Goal: Task Accomplishment & Management: Use online tool/utility

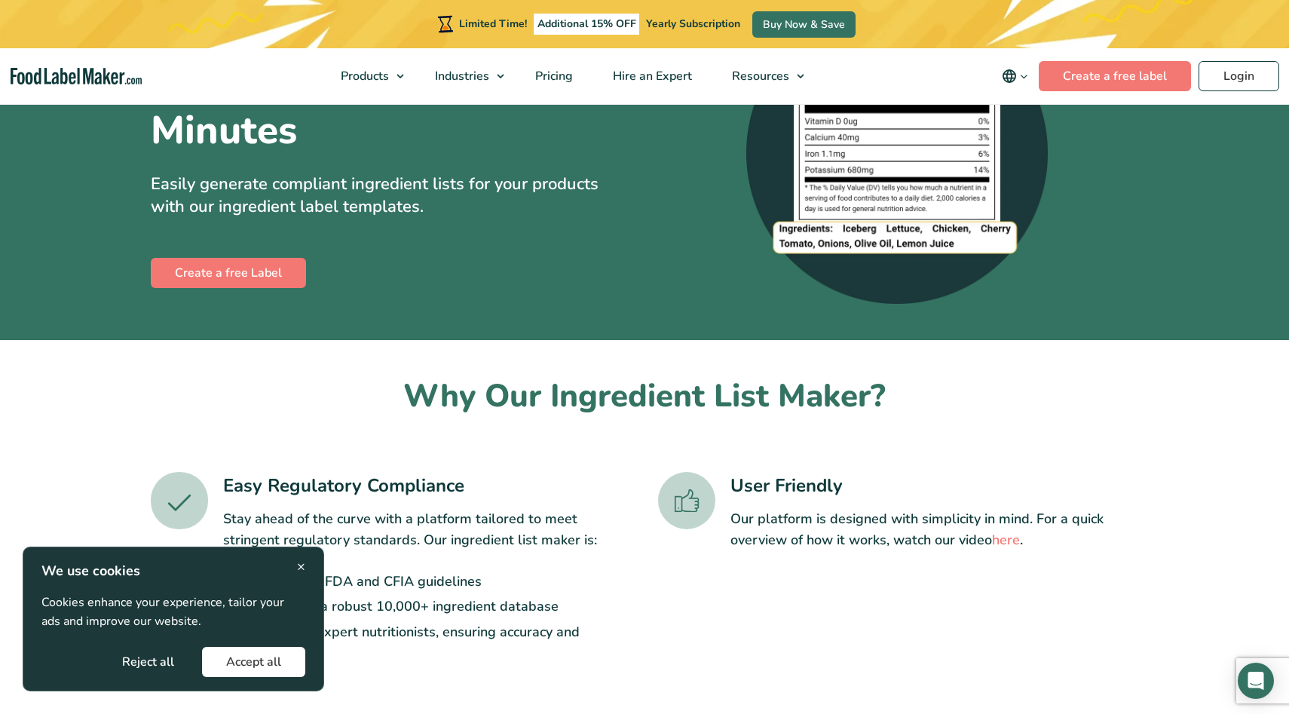
click at [289, 661] on button "Accept all" at bounding box center [253, 662] width 103 height 30
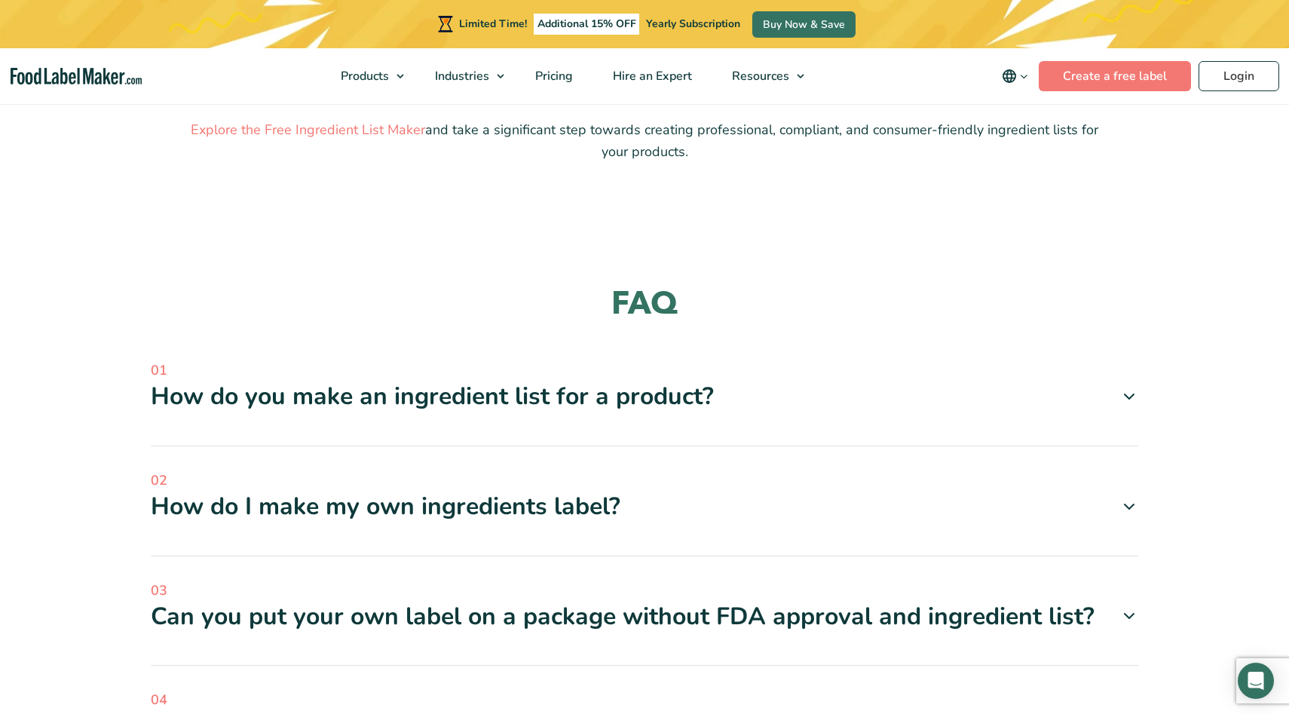
scroll to position [1488, 0]
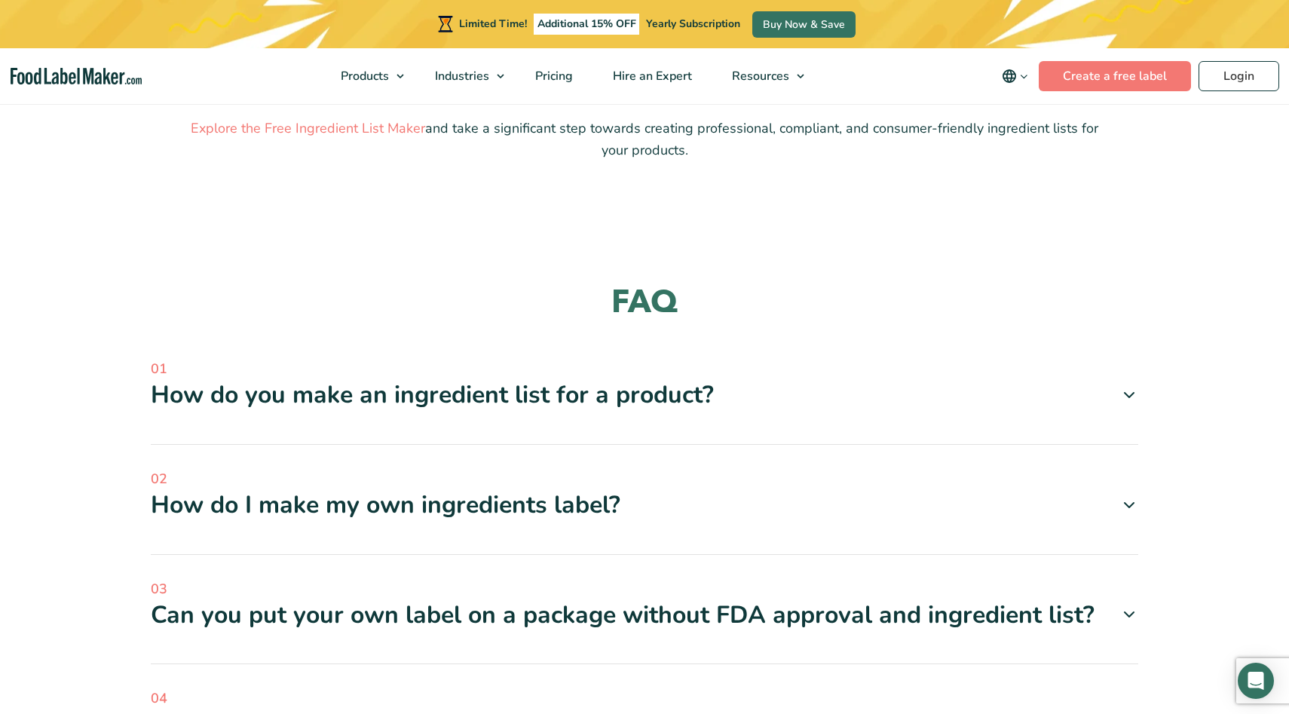
click at [1119, 397] on span at bounding box center [1123, 395] width 29 height 18
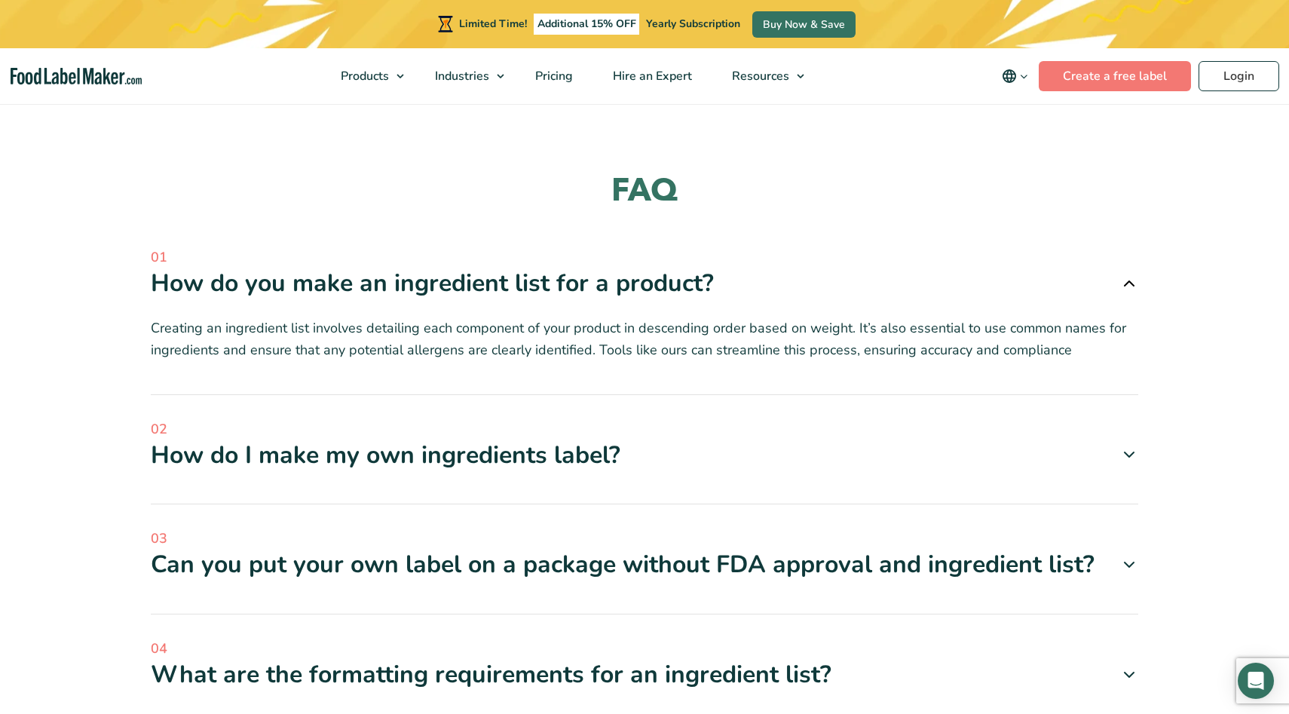
scroll to position [1607, 0]
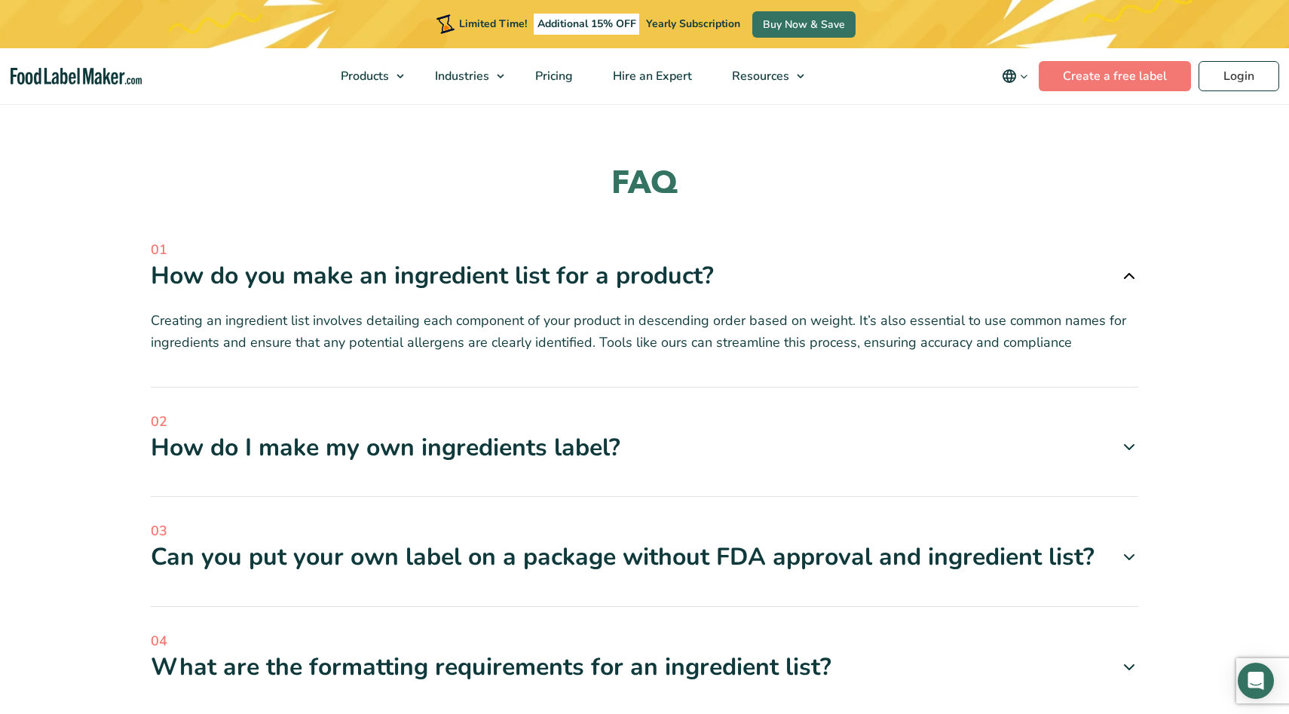
click at [1110, 446] on span at bounding box center [1123, 447] width 29 height 18
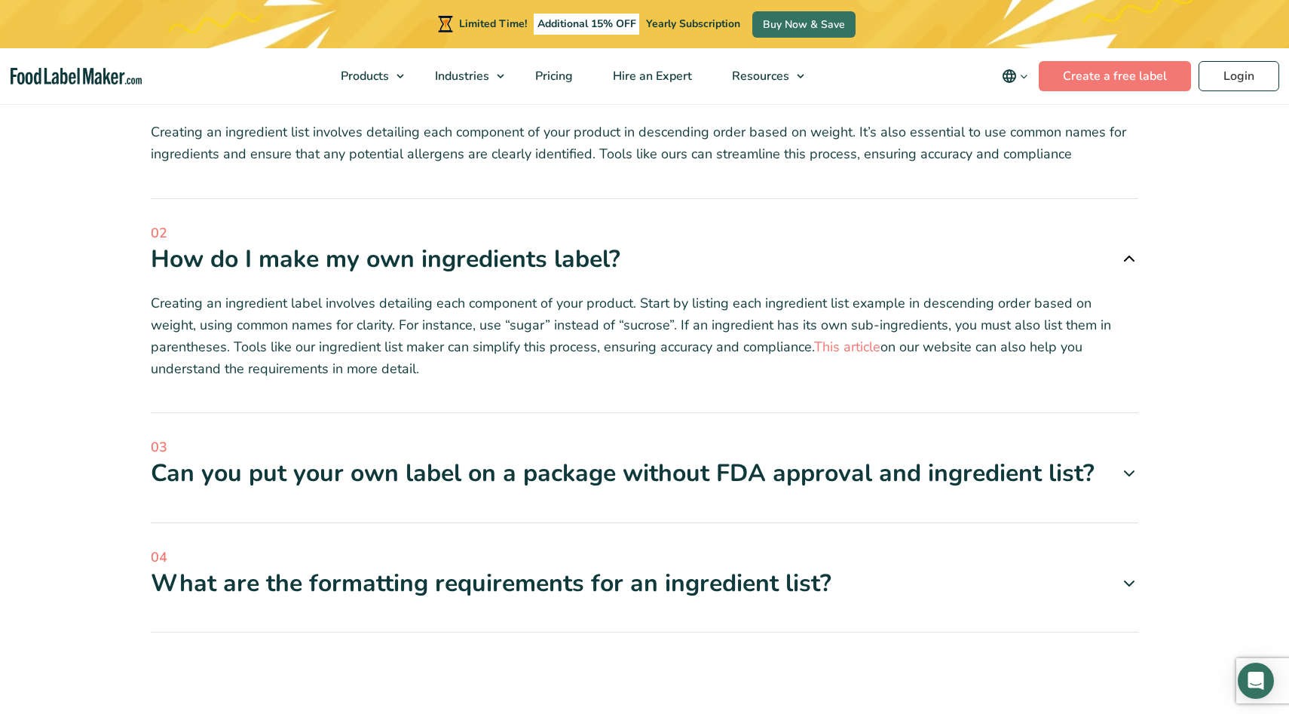
scroll to position [1811, 0]
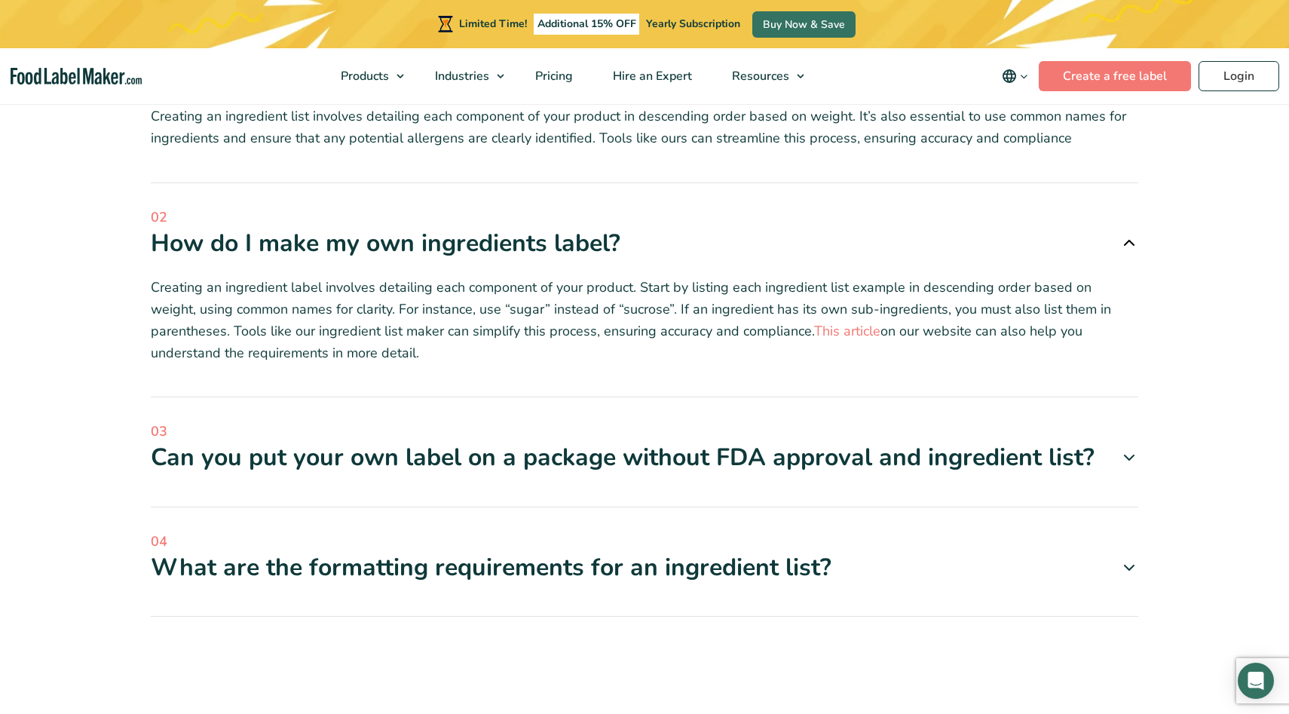
click at [1109, 464] on span at bounding box center [1123, 458] width 29 height 18
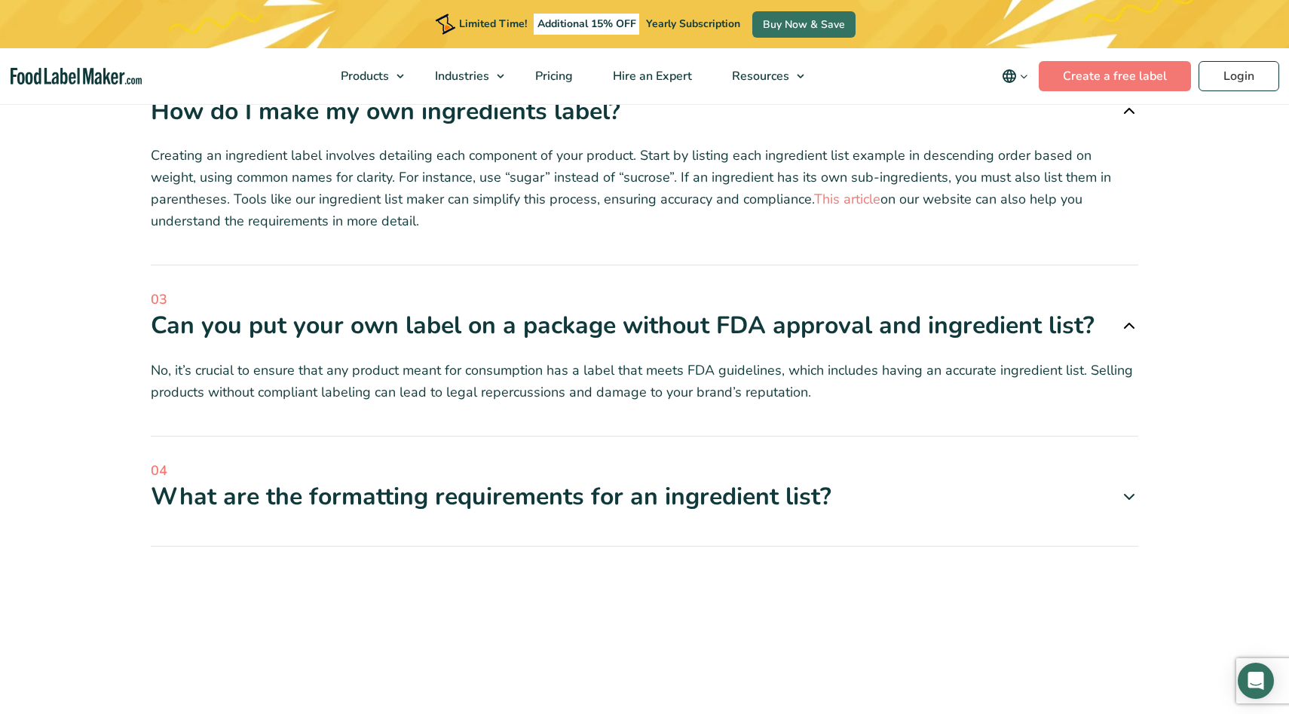
scroll to position [1992, 0]
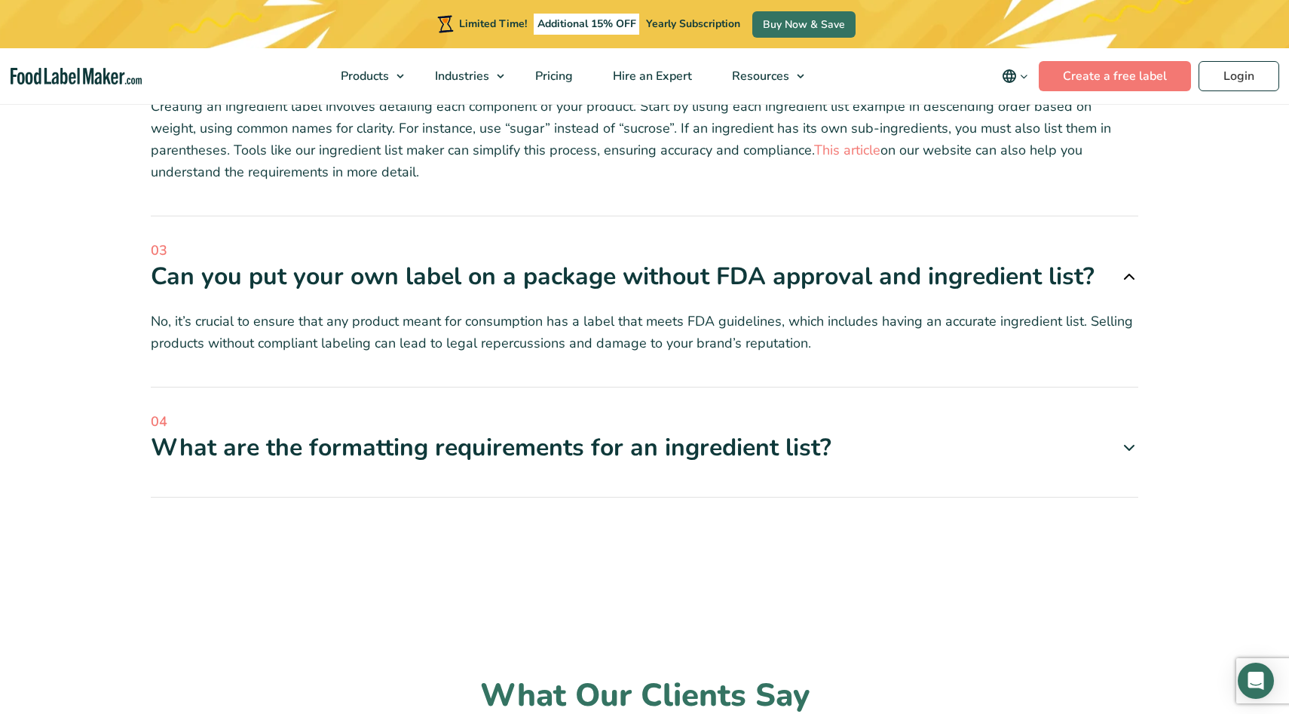
click at [1070, 501] on div "FAQ 01 How do you make an ingredient list for a product? 02 03 04" at bounding box center [644, 148] width 1010 height 741
click at [1082, 472] on div "04 What are the formatting requirements for an ingredient list? Nutrition Facts…" at bounding box center [645, 455] width 988 height 86
click at [1127, 465] on div "04 What are the formatting requirements for an ingredient list? Nutrition Facts…" at bounding box center [645, 455] width 988 height 86
click at [1131, 449] on icon at bounding box center [1129, 448] width 18 height 18
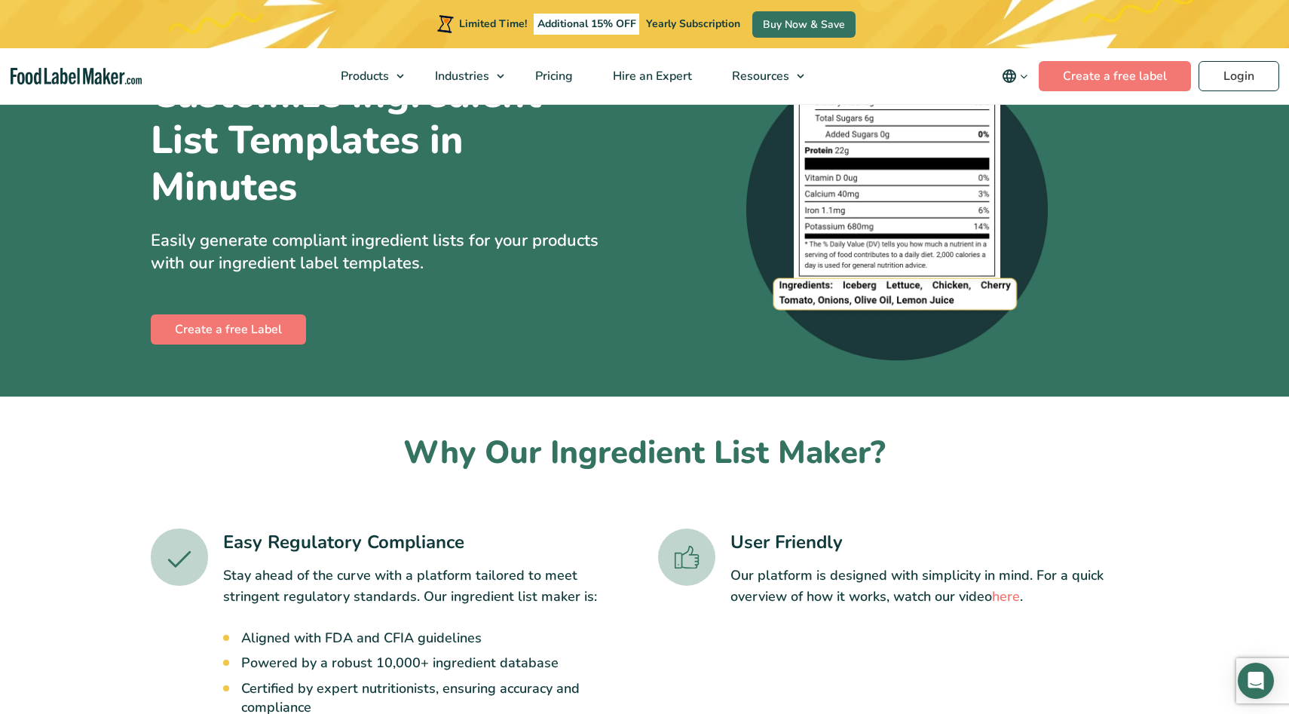
scroll to position [0, 0]
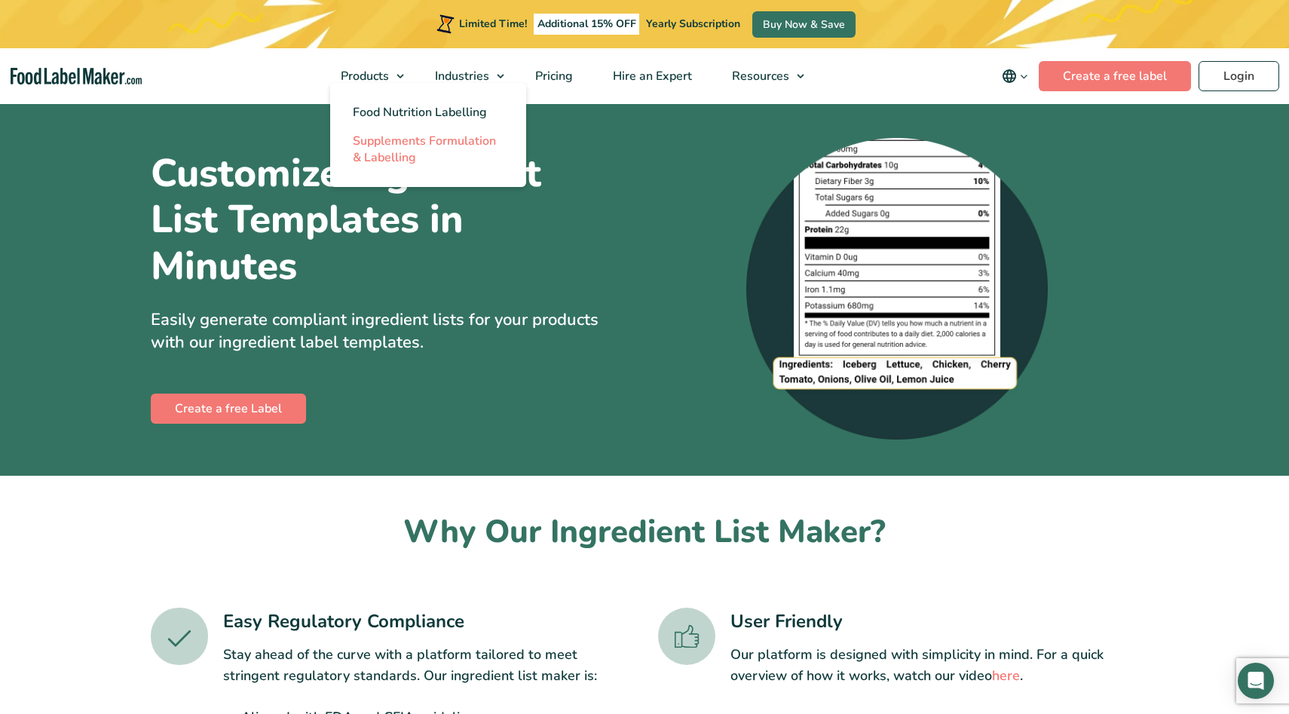
click at [397, 143] on span "Supplements Formulation & Labelling" at bounding box center [424, 149] width 143 height 33
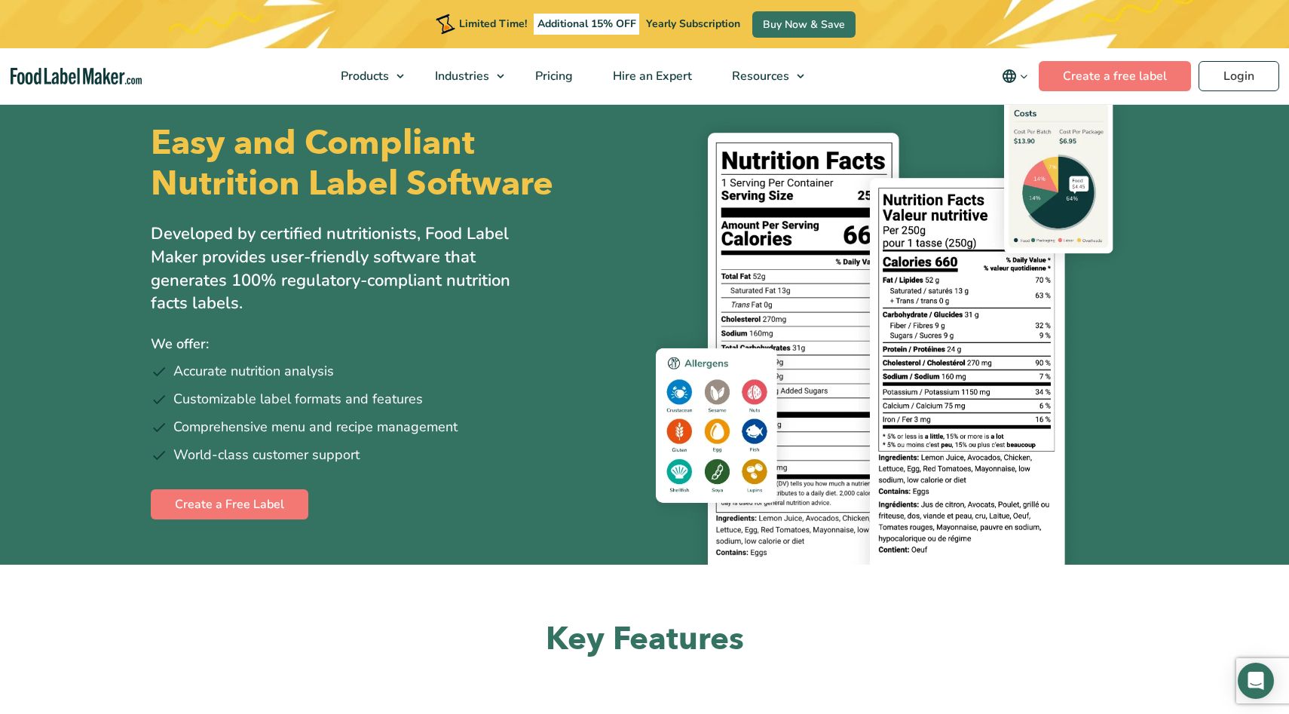
scroll to position [51, 0]
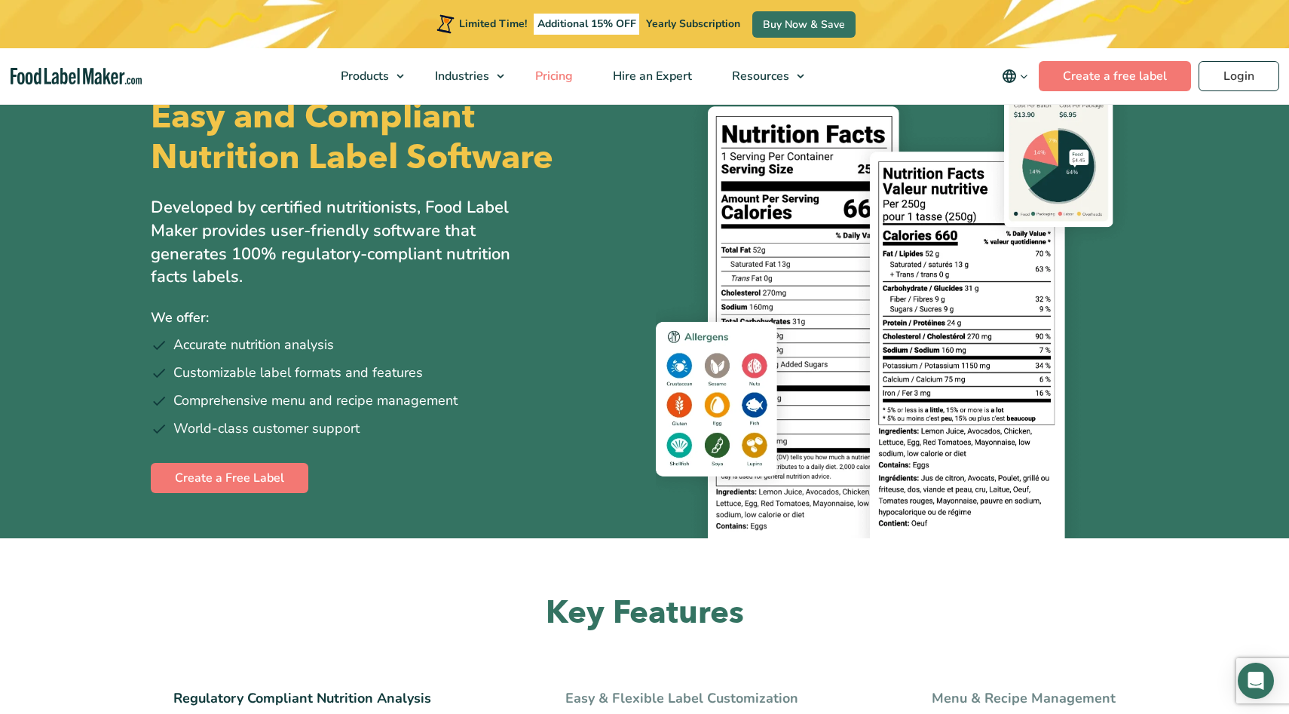
click at [552, 83] on span "Pricing" at bounding box center [553, 76] width 44 height 17
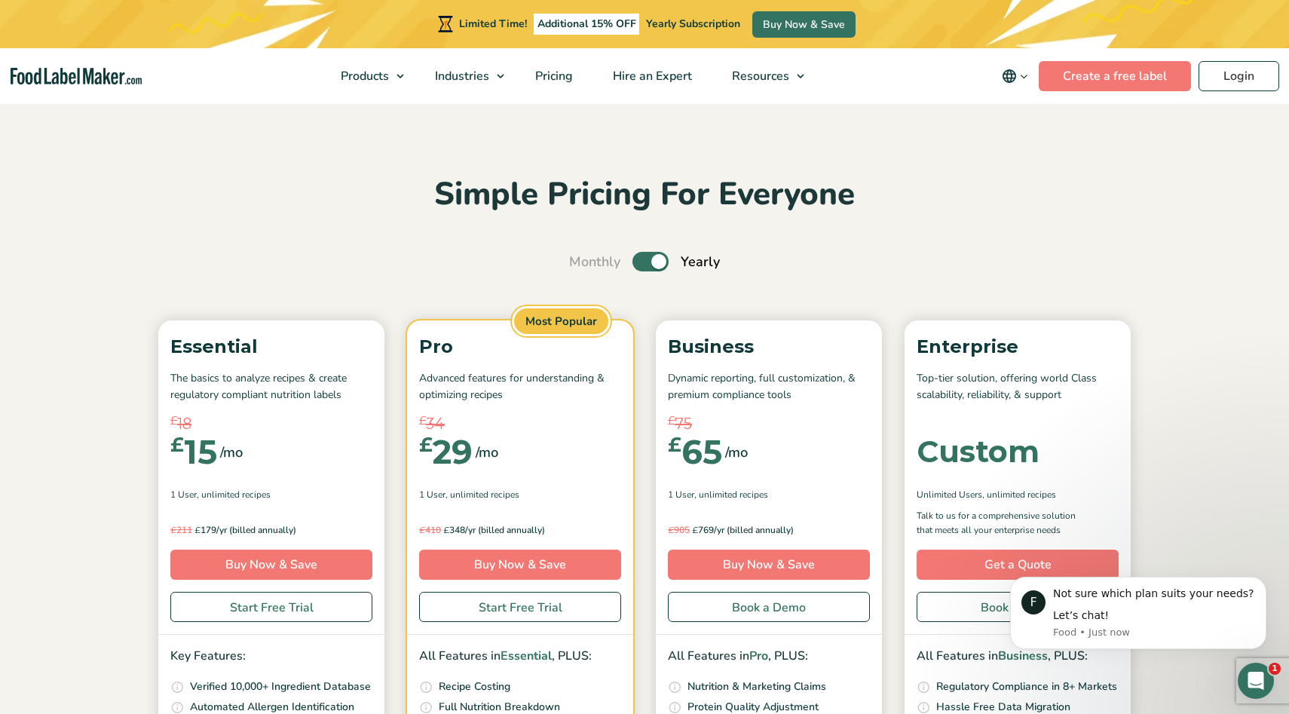
click at [640, 262] on label "Toggle" at bounding box center [650, 262] width 36 height 20
click at [582, 262] on input "Toggle" at bounding box center [577, 262] width 10 height 10
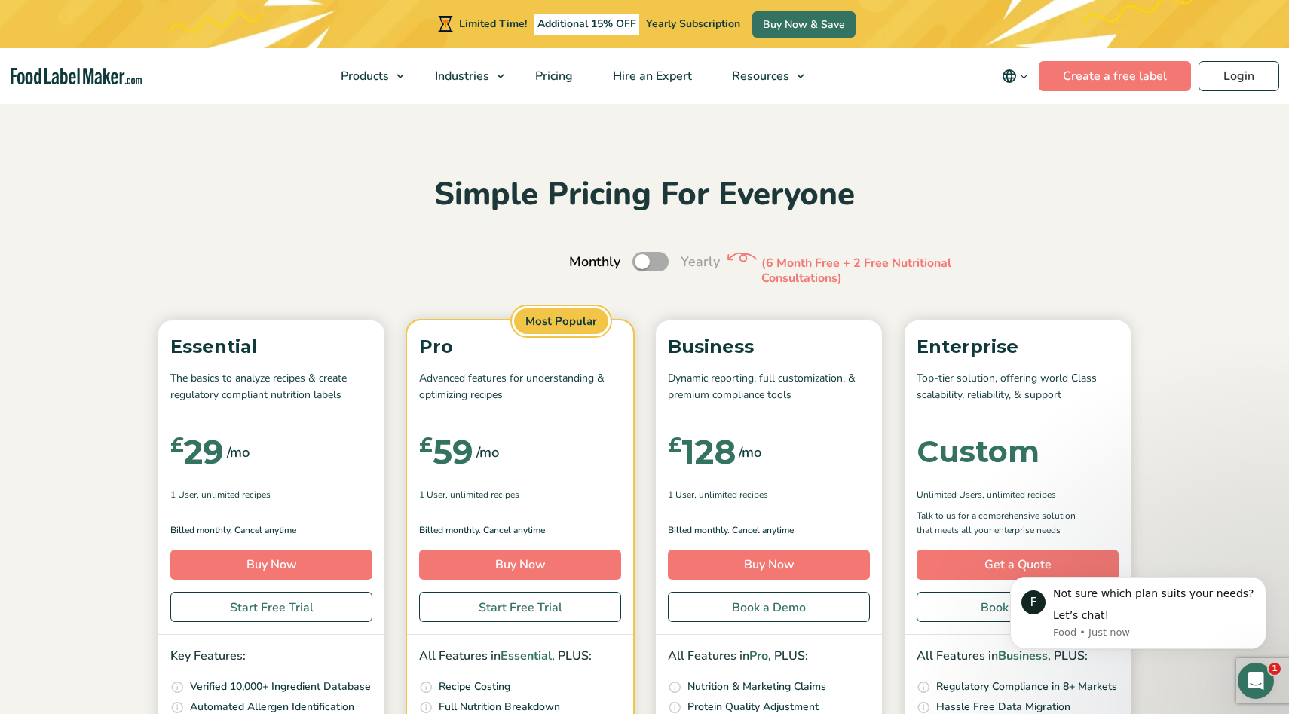
click at [663, 262] on label "Toggle" at bounding box center [650, 262] width 36 height 20
click at [582, 262] on input "Toggle" at bounding box center [577, 262] width 10 height 10
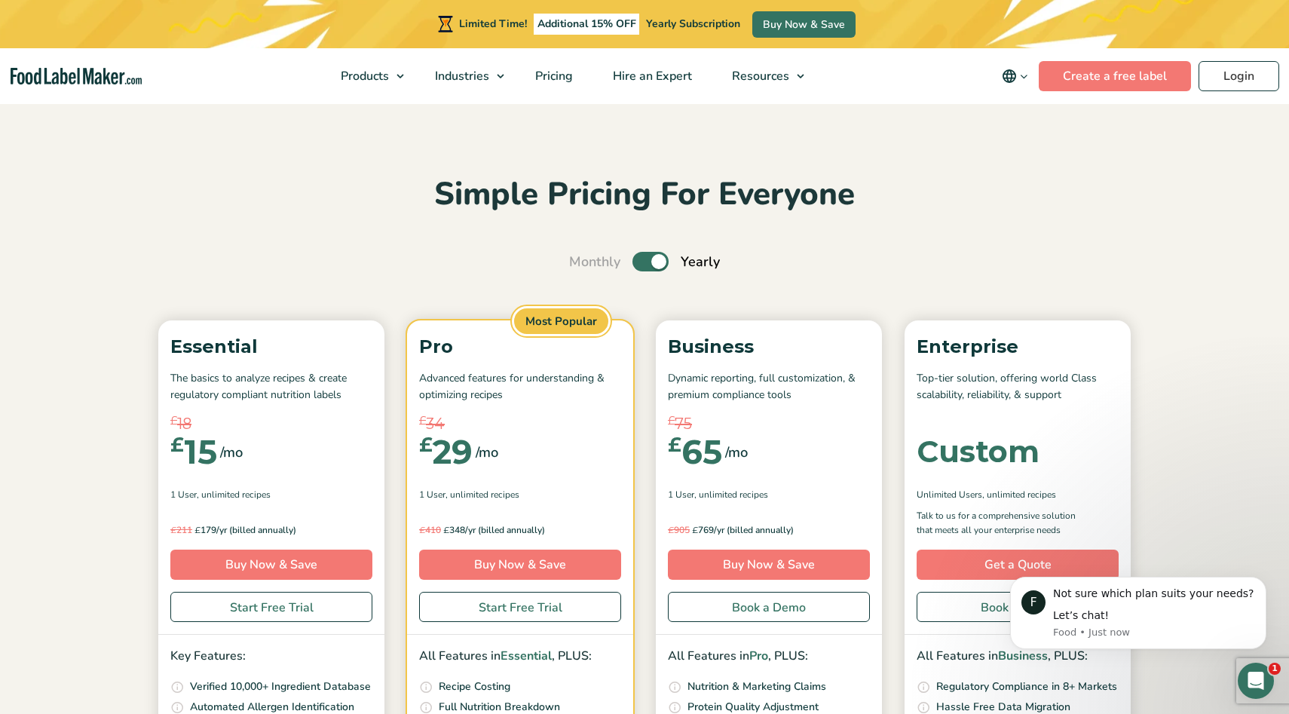
click at [645, 265] on label "Toggle" at bounding box center [650, 262] width 36 height 20
click at [582, 265] on input "Toggle" at bounding box center [577, 262] width 10 height 10
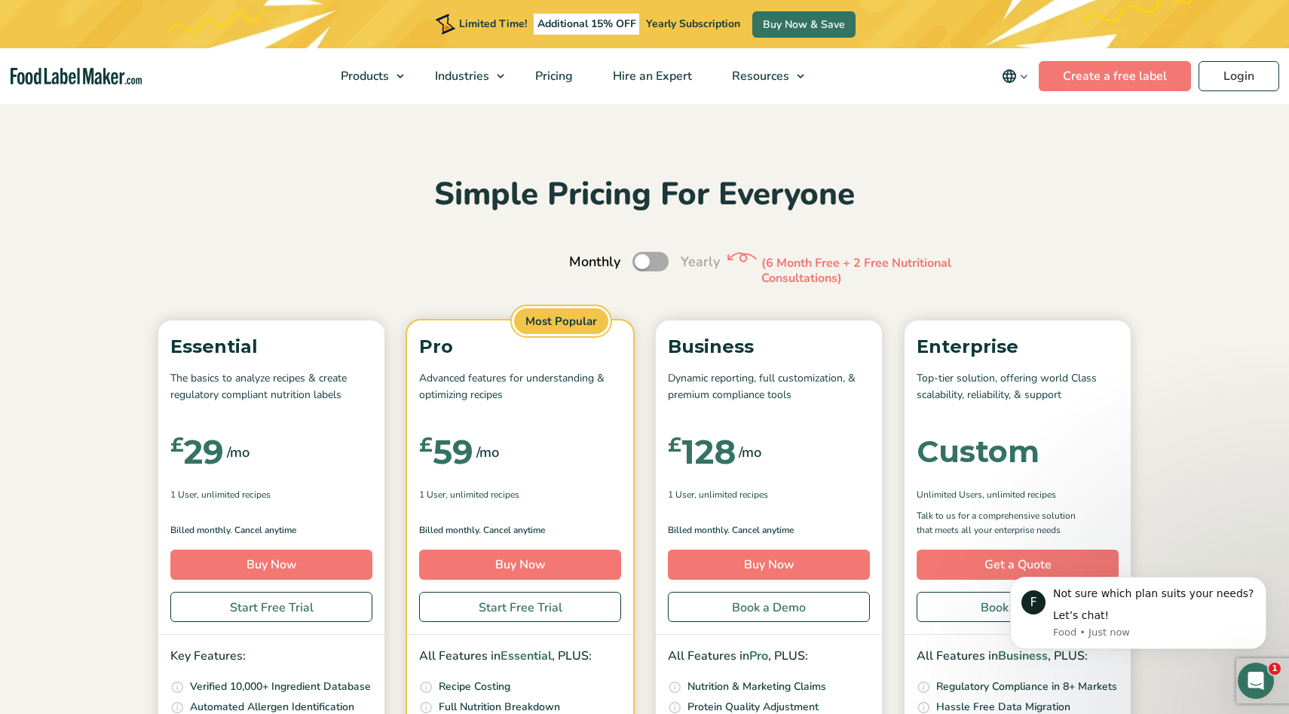
click at [660, 264] on label "Toggle" at bounding box center [650, 262] width 36 height 20
click at [582, 264] on input "Toggle" at bounding box center [577, 262] width 10 height 10
checkbox input "true"
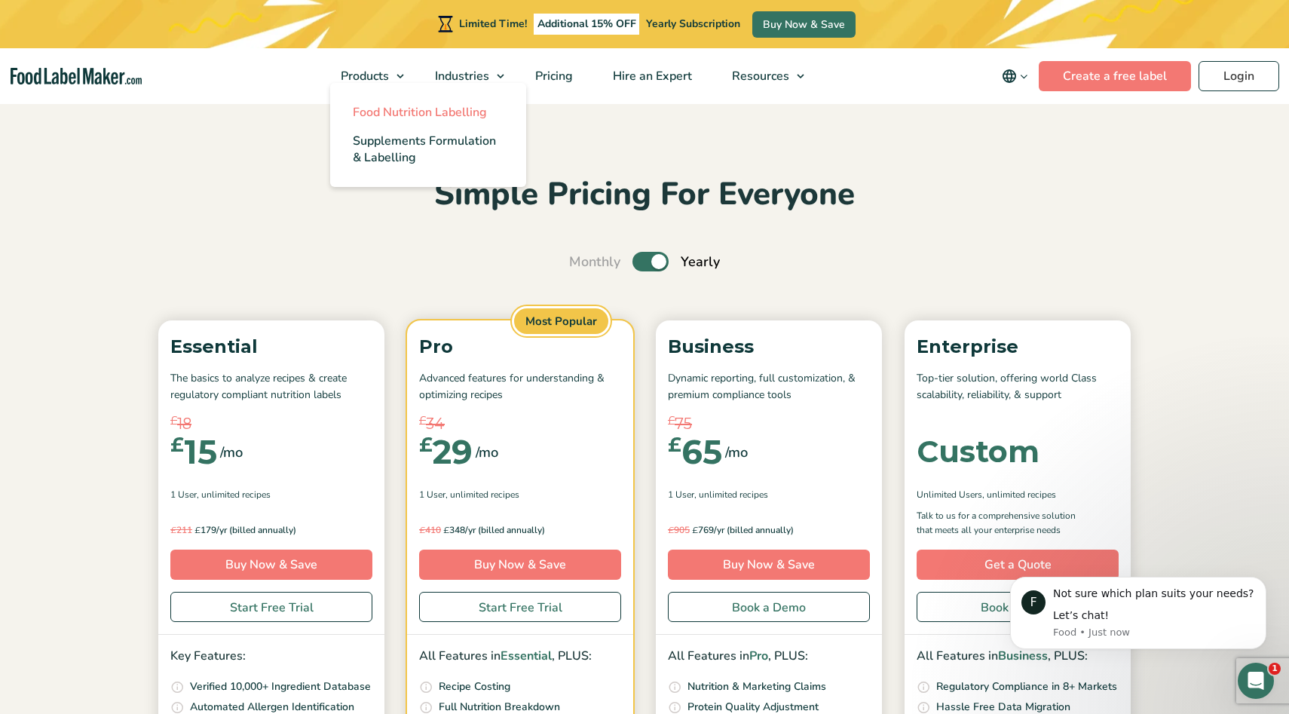
click at [382, 112] on span "Food Nutrition Labelling" at bounding box center [420, 112] width 134 height 17
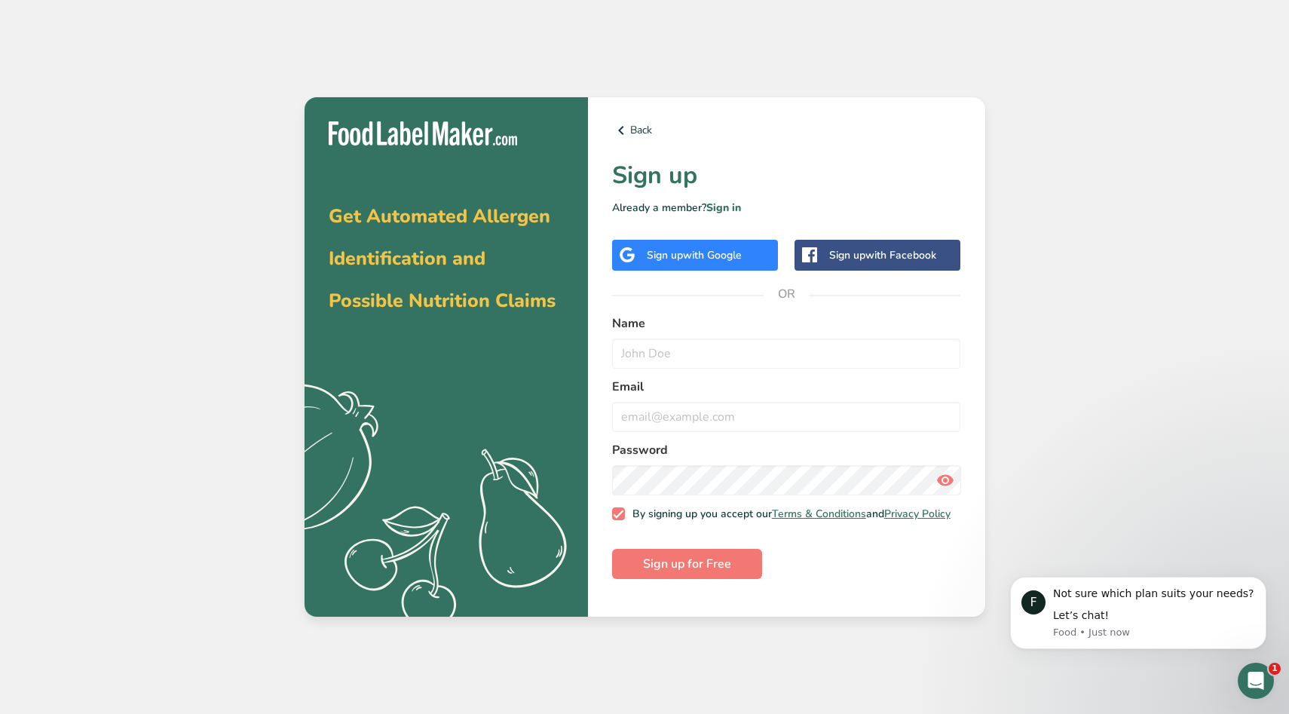
click at [734, 264] on div "Sign up with Google" at bounding box center [695, 255] width 166 height 31
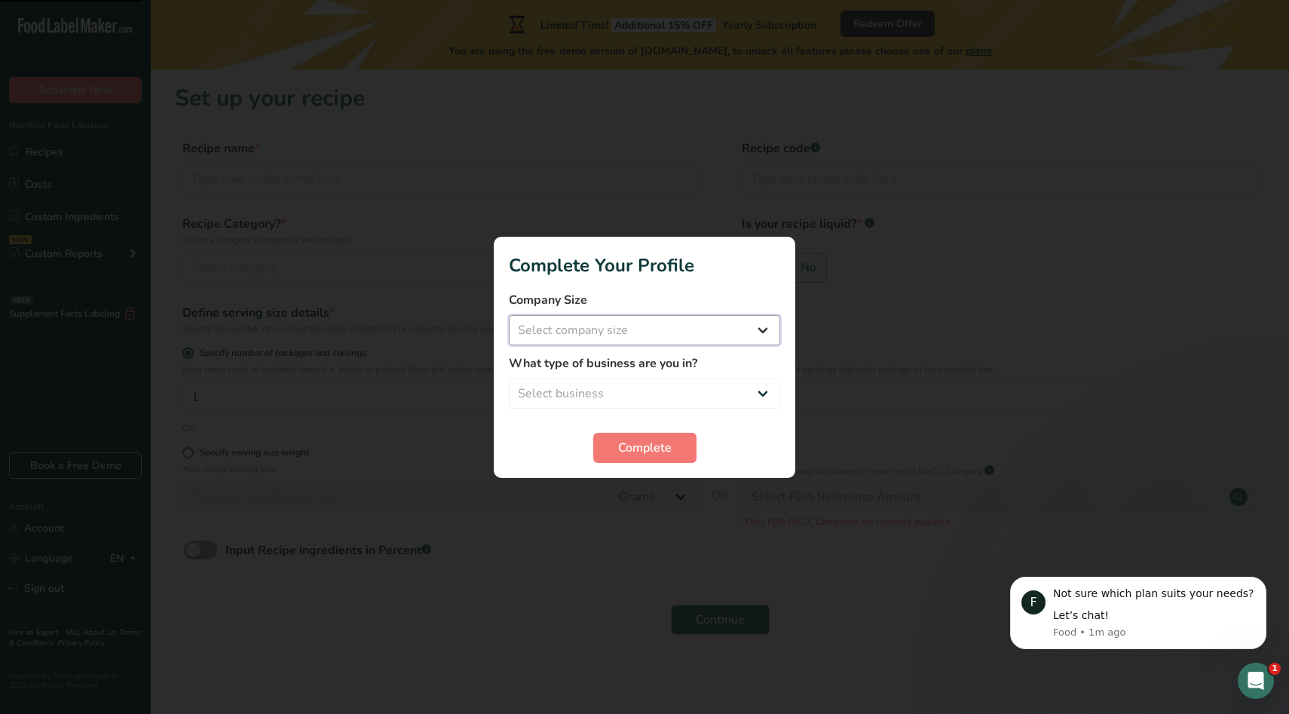
click at [748, 340] on select "Select company size Fewer than 10 Employees 10 to 50 Employees 51 to 500 Employ…" at bounding box center [644, 330] width 271 height 30
select select "1"
click at [509, 315] on select "Select company size Fewer than 10 Employees 10 to 50 Employees 51 to 500 Employ…" at bounding box center [644, 330] width 271 height 30
click at [736, 382] on select "Select business Packaged Food Manufacturer Restaurant & Cafe Bakery Meal Plans …" at bounding box center [644, 393] width 271 height 30
select select "5"
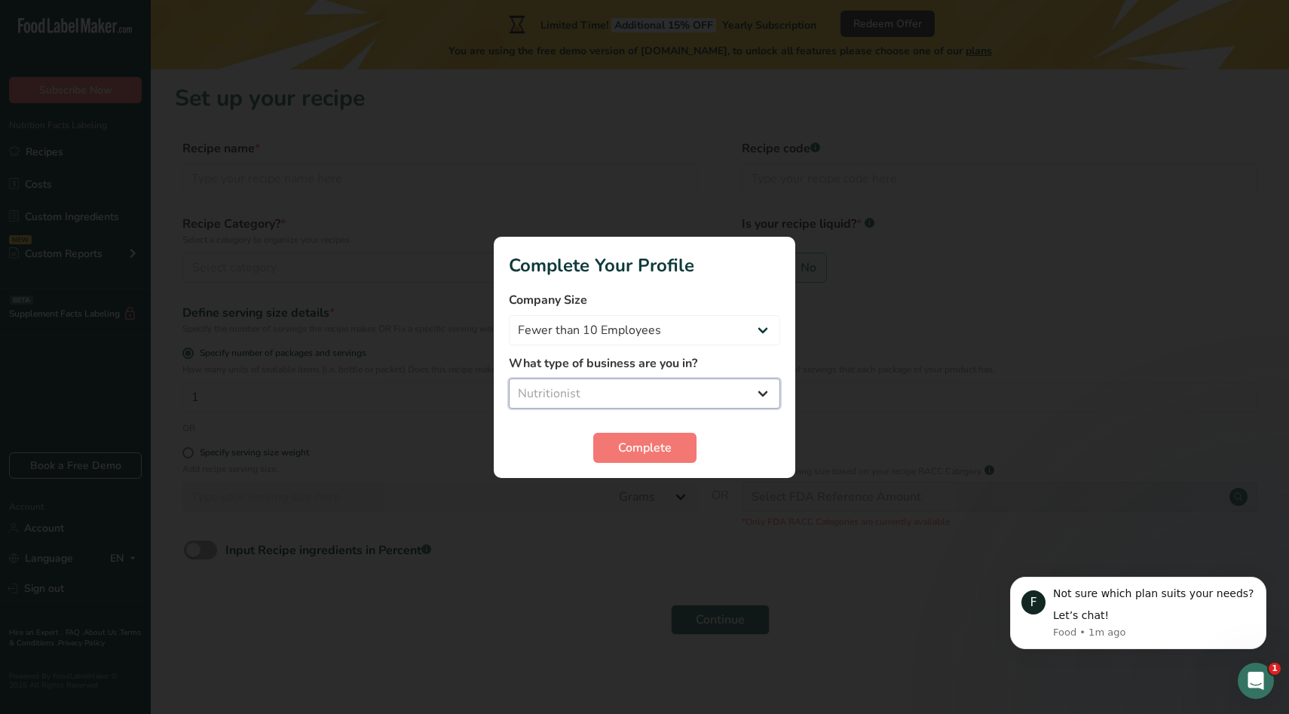
click at [509, 378] on select "Select business Packaged Food Manufacturer Restaurant & Cafe Bakery Meal Plans …" at bounding box center [644, 393] width 271 height 30
click at [669, 449] on span "Complete" at bounding box center [645, 448] width 54 height 18
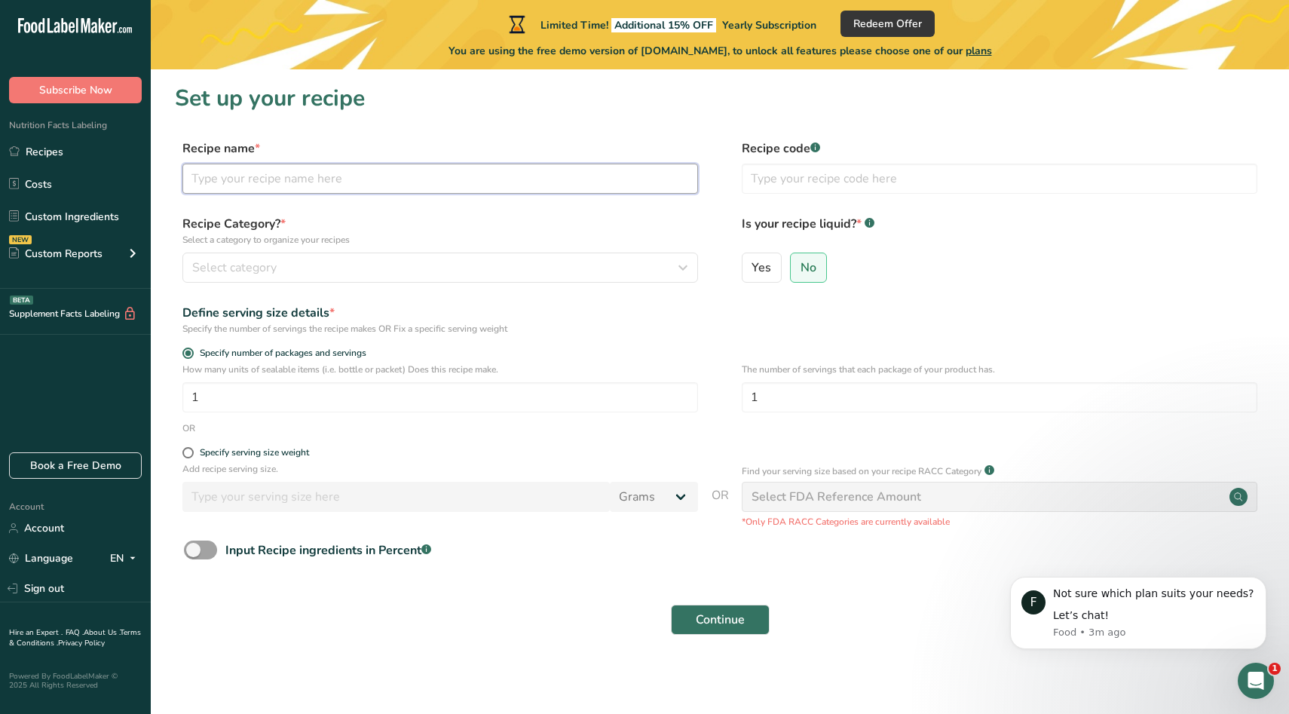
click at [606, 173] on input "text" at bounding box center [440, 179] width 516 height 30
type input "Meadowlight"
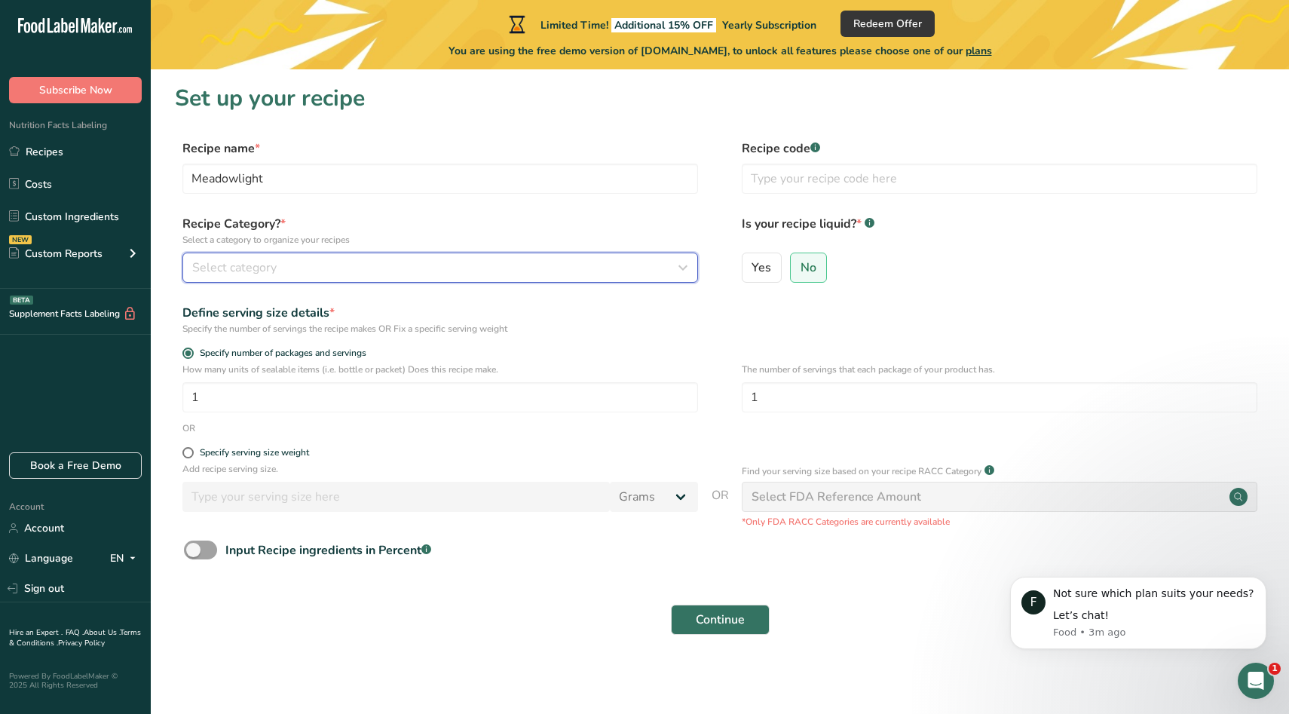
click at [474, 264] on div "Select category" at bounding box center [435, 268] width 487 height 18
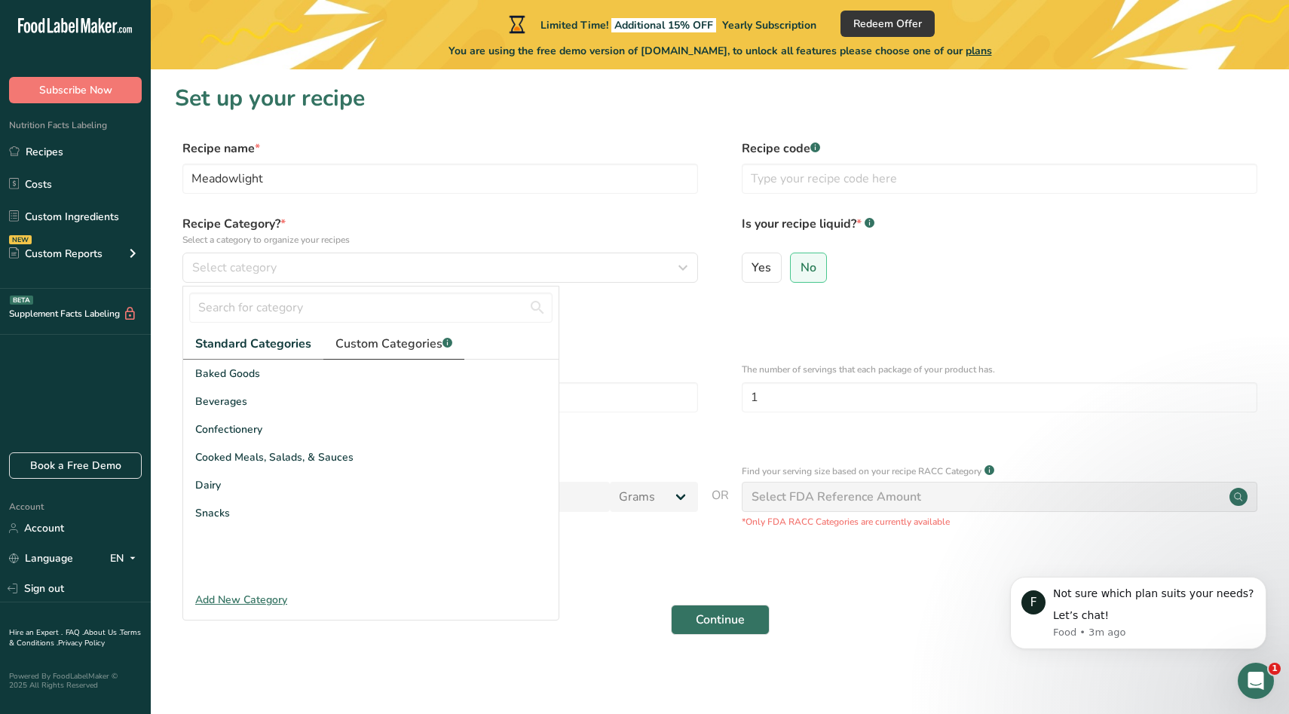
click at [410, 353] on link "Custom Categories .a-a{fill:#347362;}.b-a{fill:#fff;}" at bounding box center [393, 344] width 141 height 31
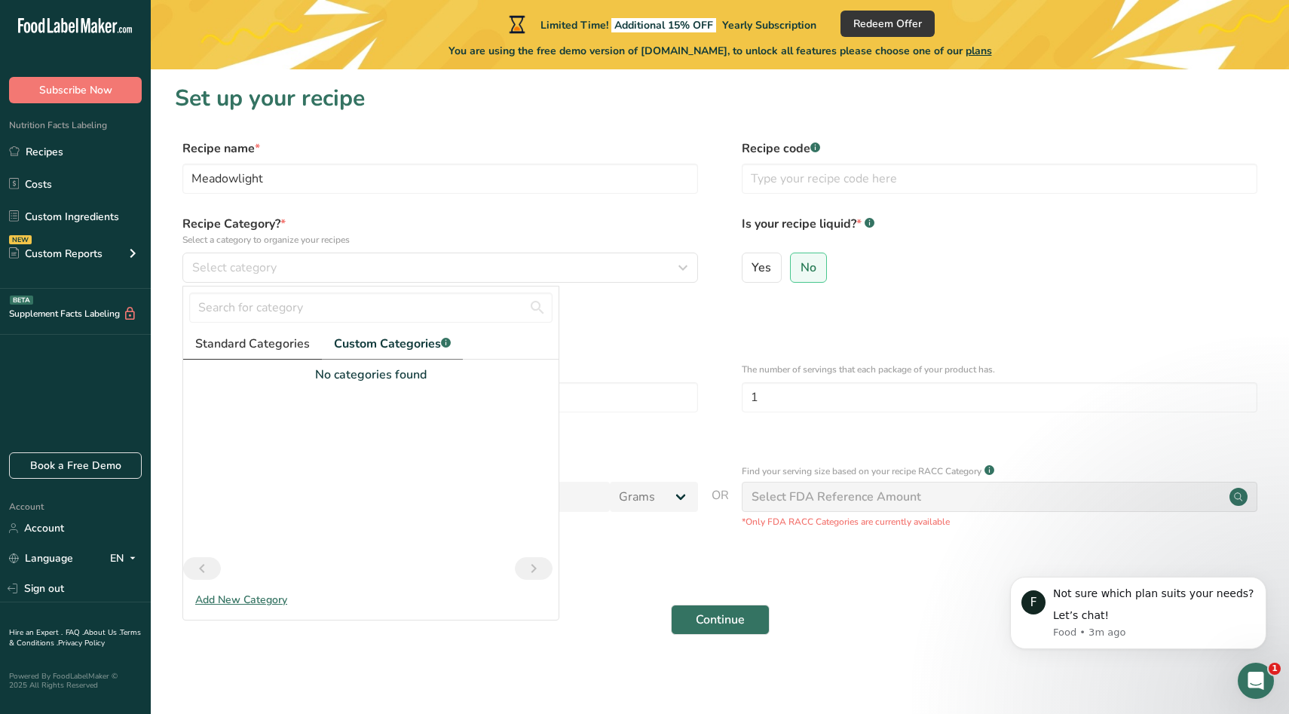
click at [300, 349] on span "Standard Categories" at bounding box center [252, 344] width 115 height 18
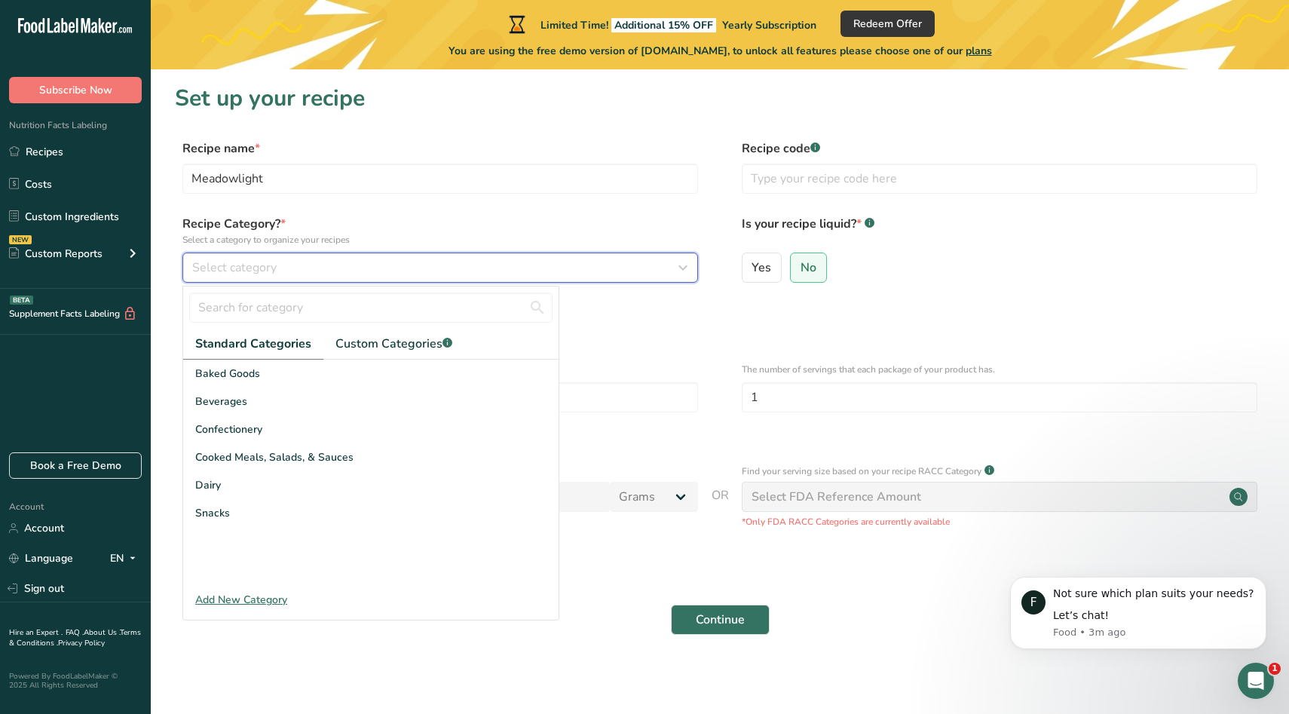
click at [300, 279] on button "Select category" at bounding box center [440, 268] width 516 height 30
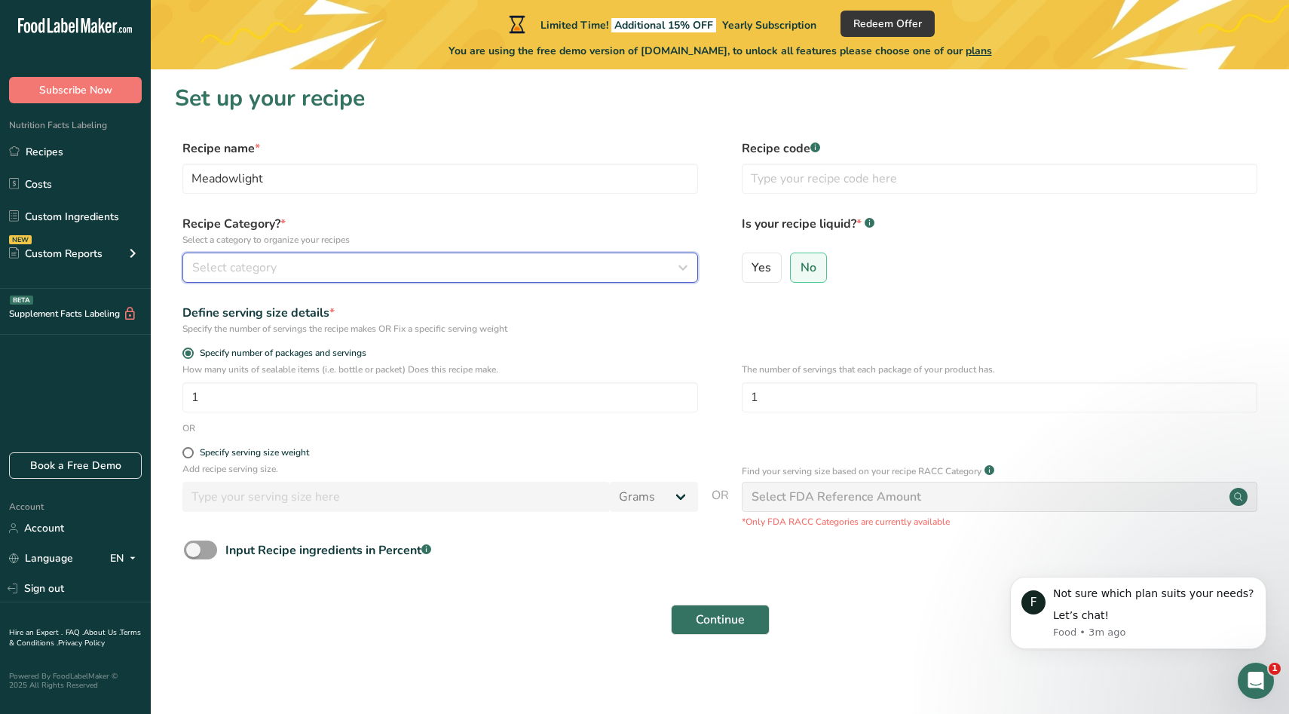
click at [302, 274] on div "Select category" at bounding box center [435, 268] width 487 height 18
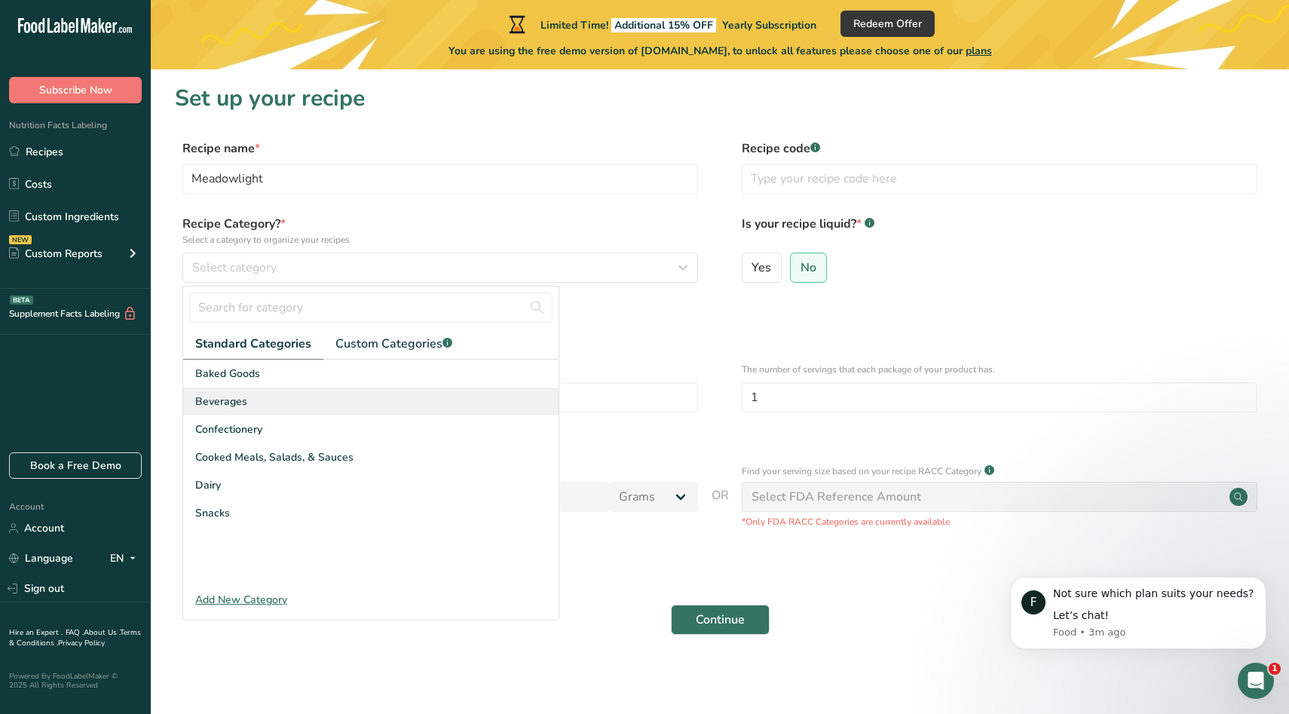
click at [273, 409] on div "Beverages" at bounding box center [370, 401] width 375 height 28
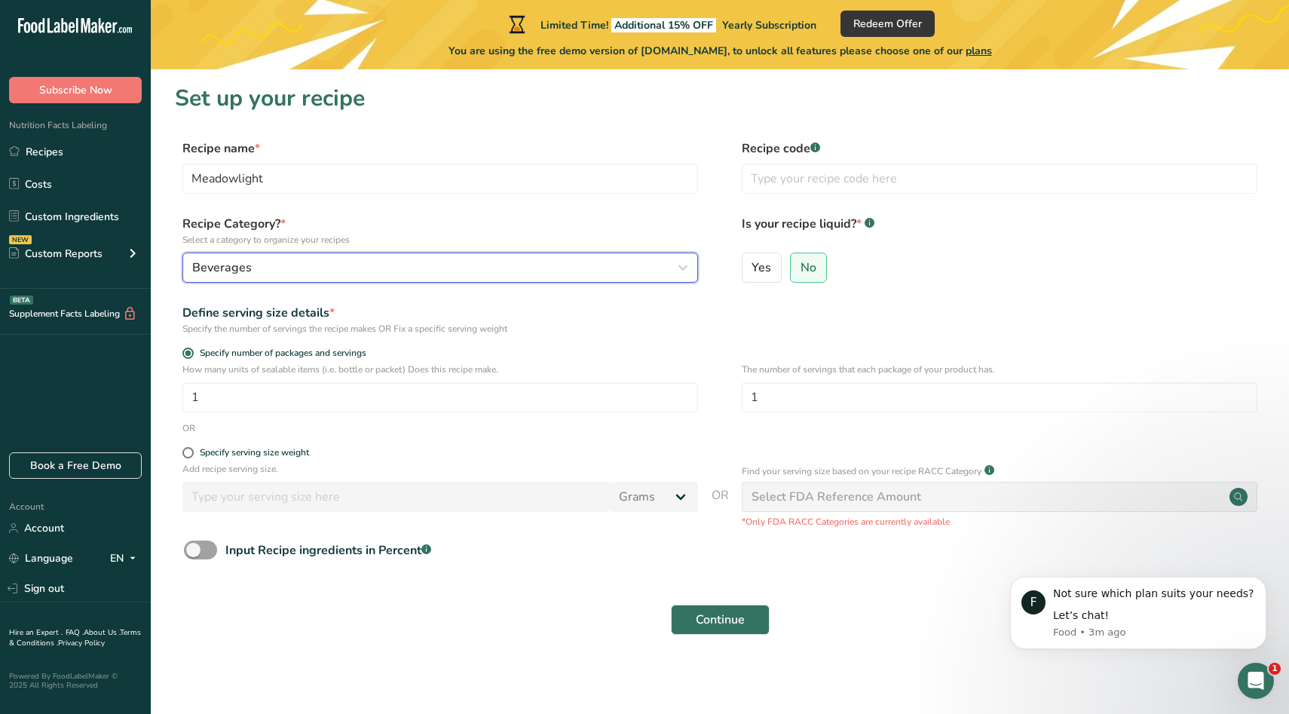
click at [295, 259] on div "Beverages" at bounding box center [435, 268] width 487 height 18
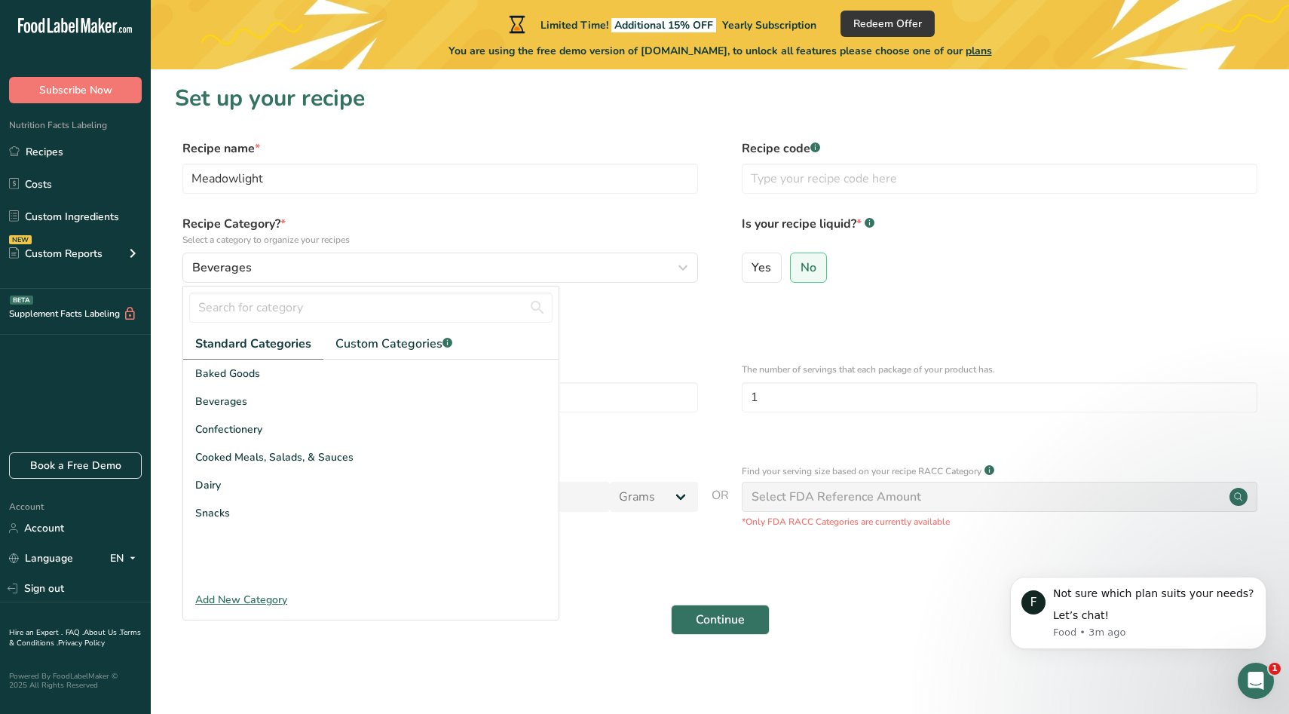
click at [263, 596] on div "Add New Category" at bounding box center [370, 600] width 375 height 16
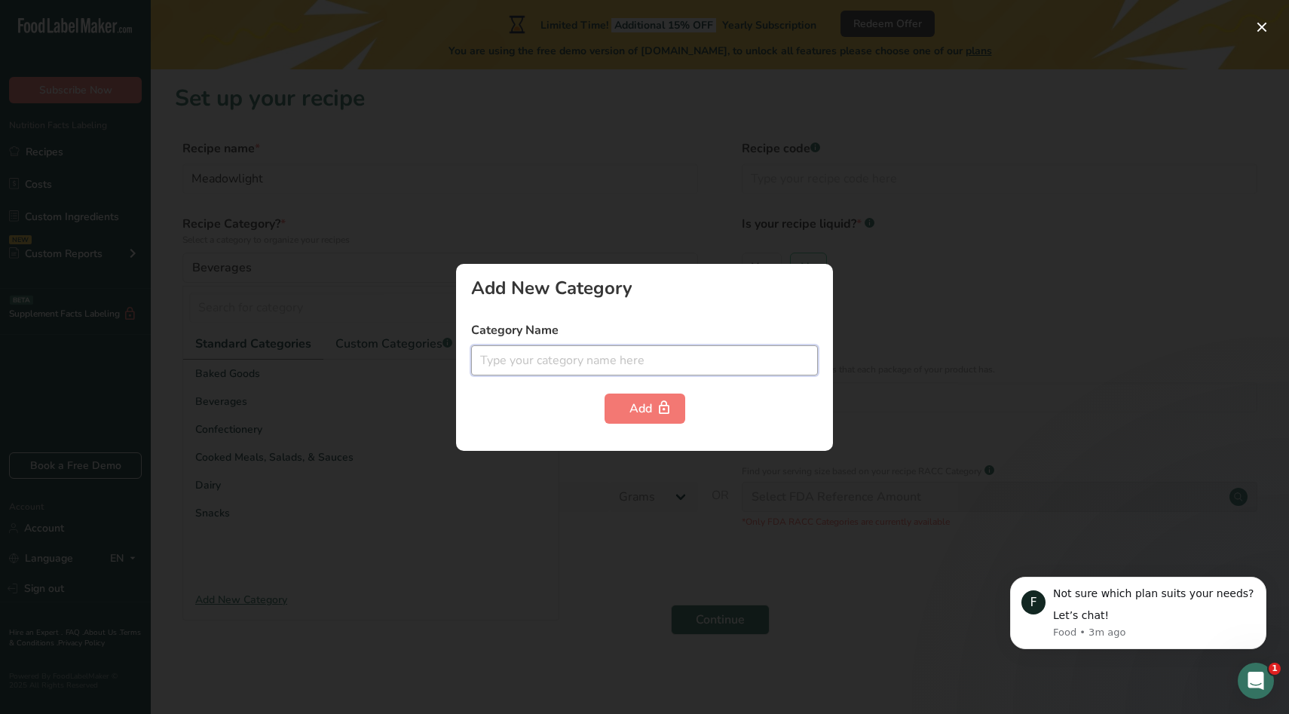
click at [544, 362] on input "text" at bounding box center [644, 360] width 347 height 30
type input "herbal tea dried leaves"
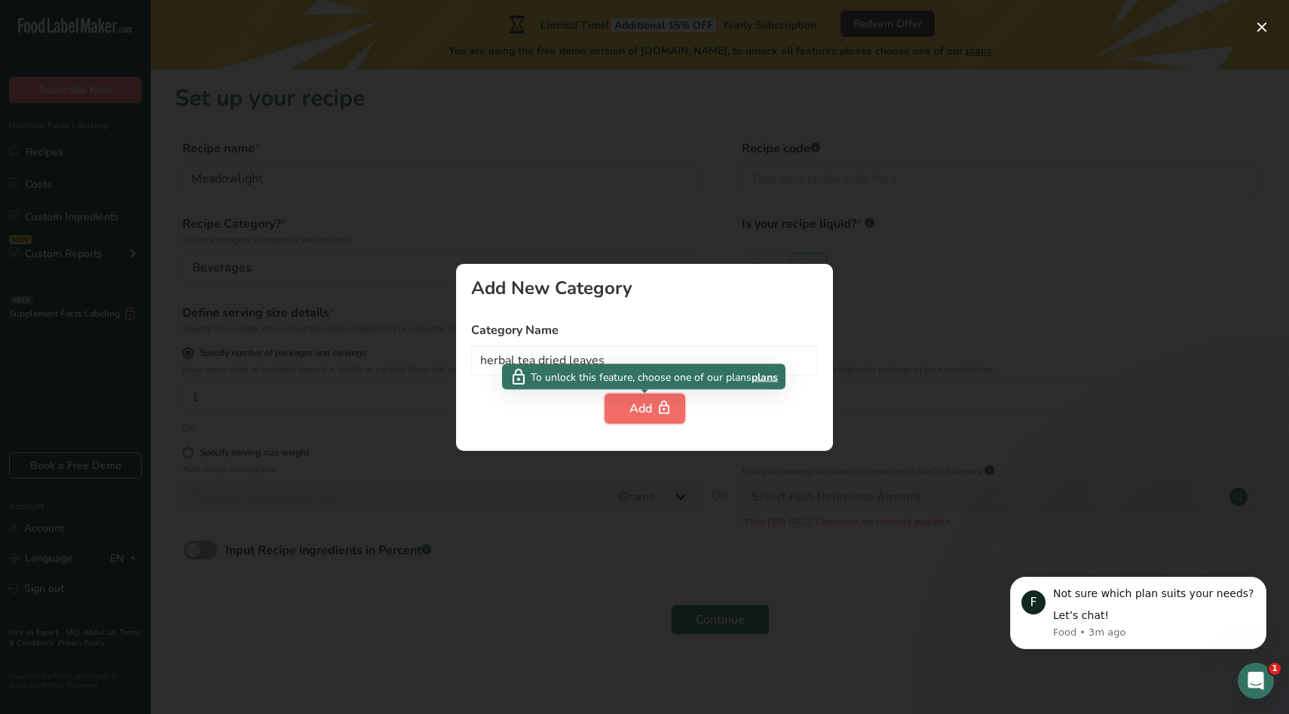
click at [605, 406] on button "Add" at bounding box center [645, 408] width 81 height 30
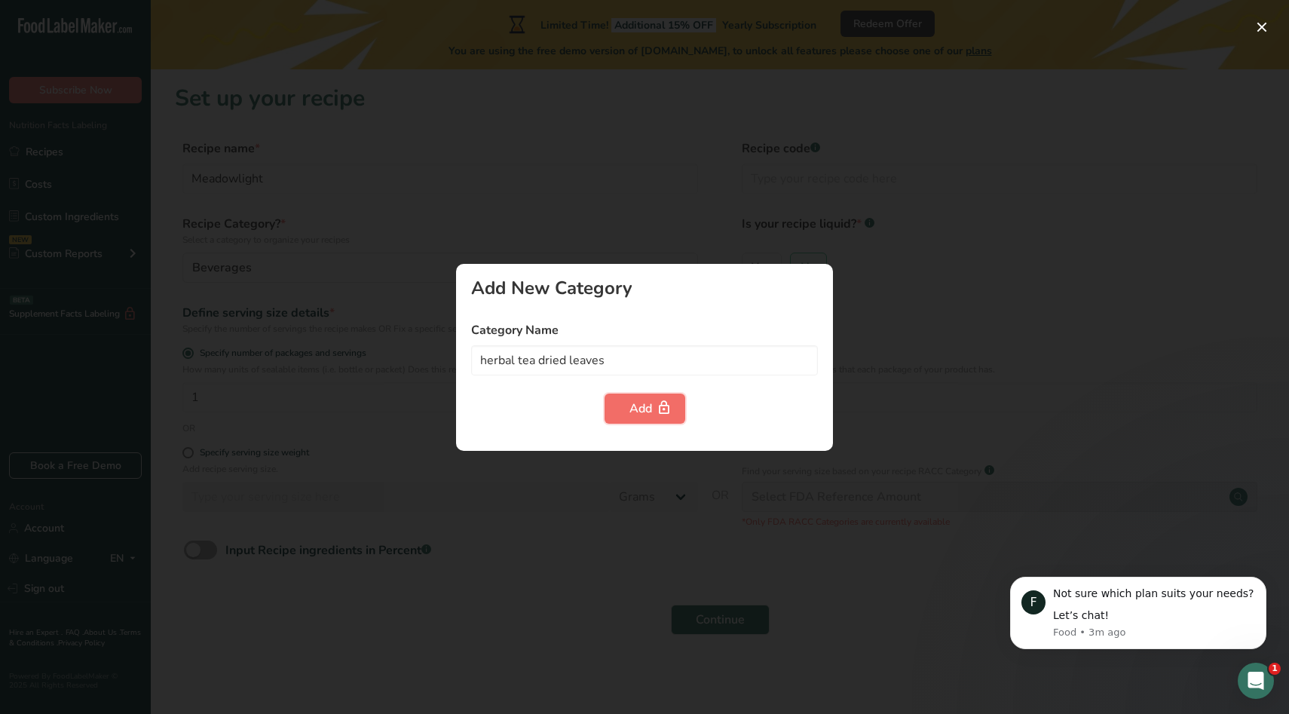
click at [638, 408] on div "Add" at bounding box center [644, 409] width 31 height 18
click at [697, 412] on div "Add" at bounding box center [644, 408] width 347 height 30
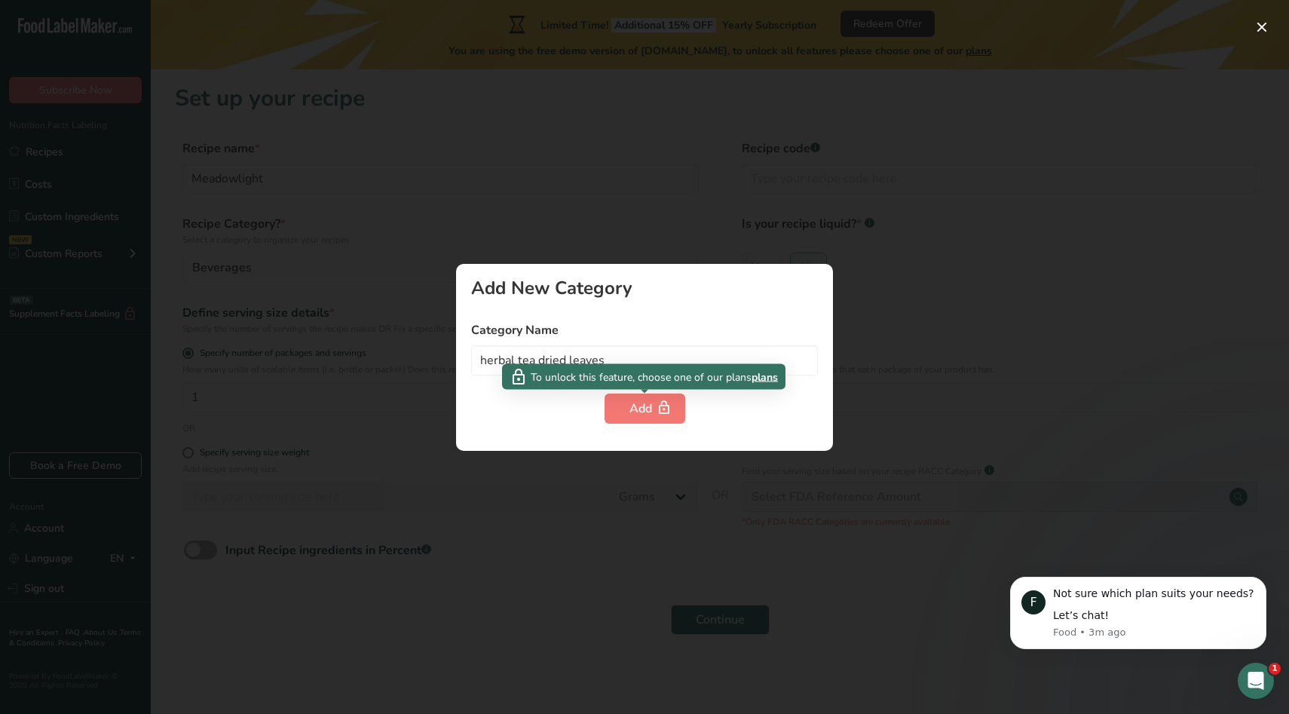
click at [487, 458] on div at bounding box center [644, 357] width 1289 height 714
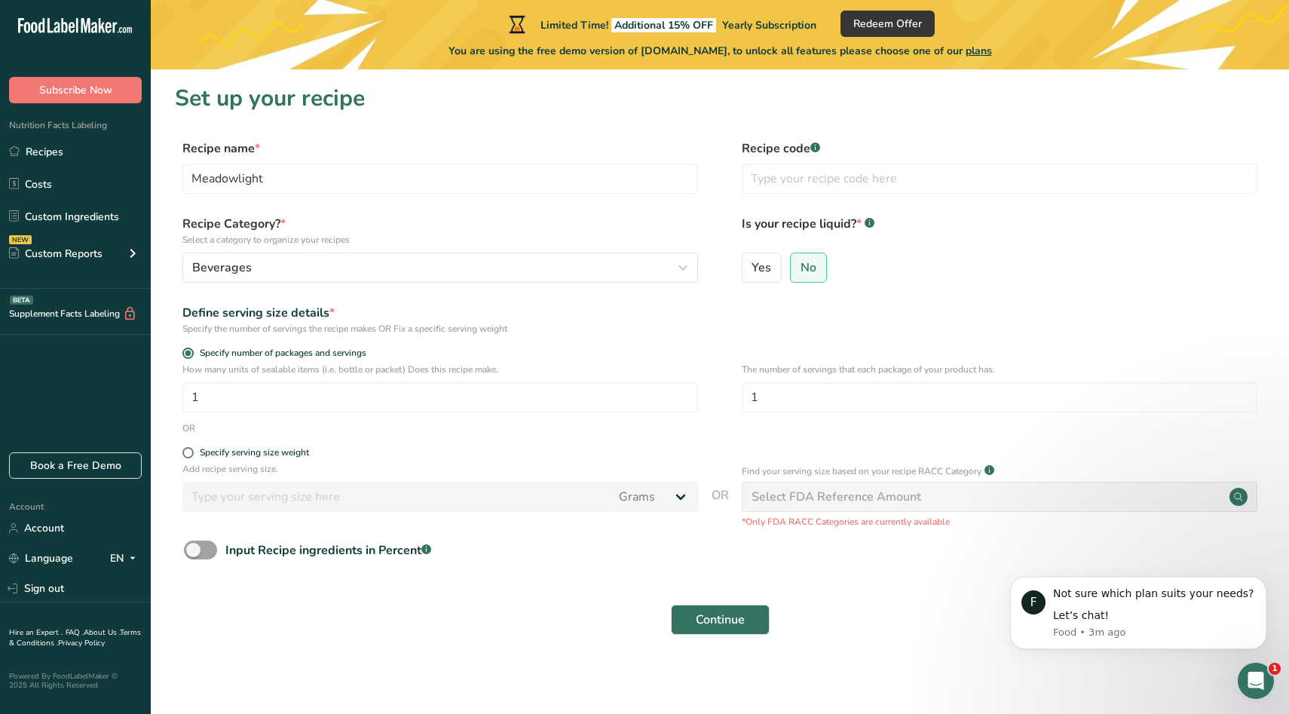
scroll to position [2, 0]
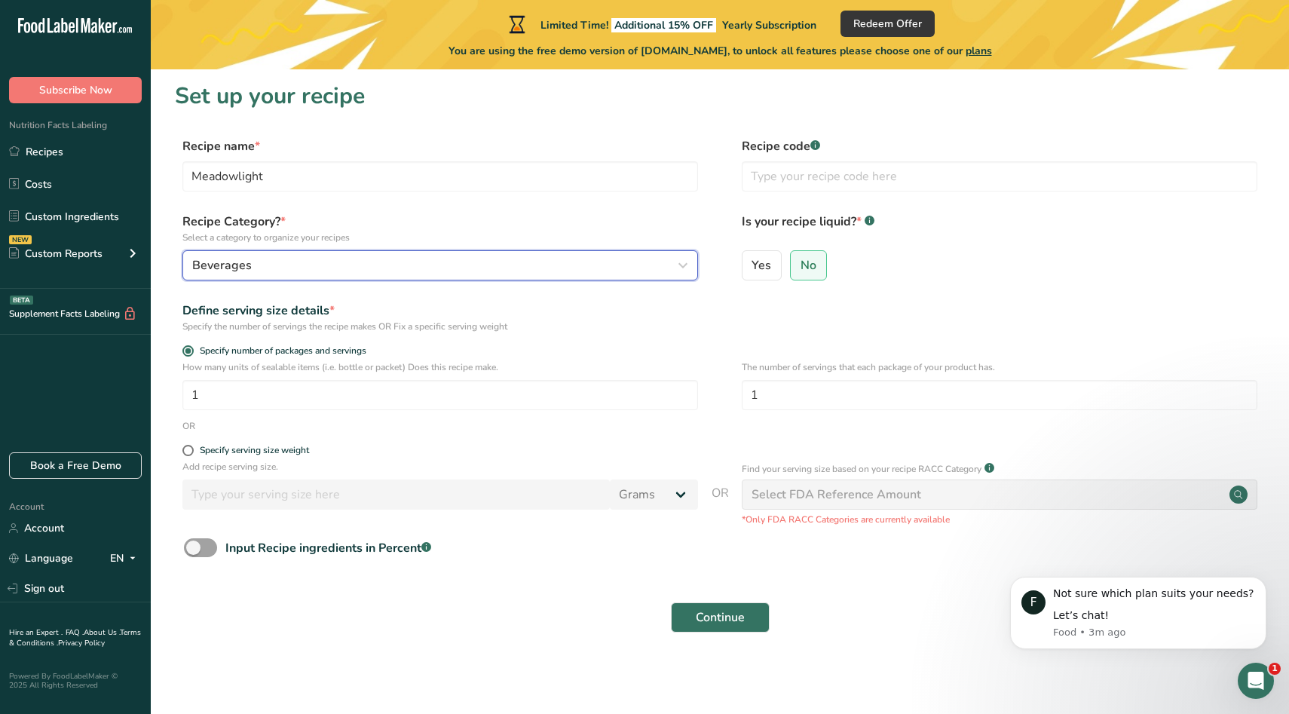
click at [479, 259] on div "Beverages" at bounding box center [435, 265] width 487 height 18
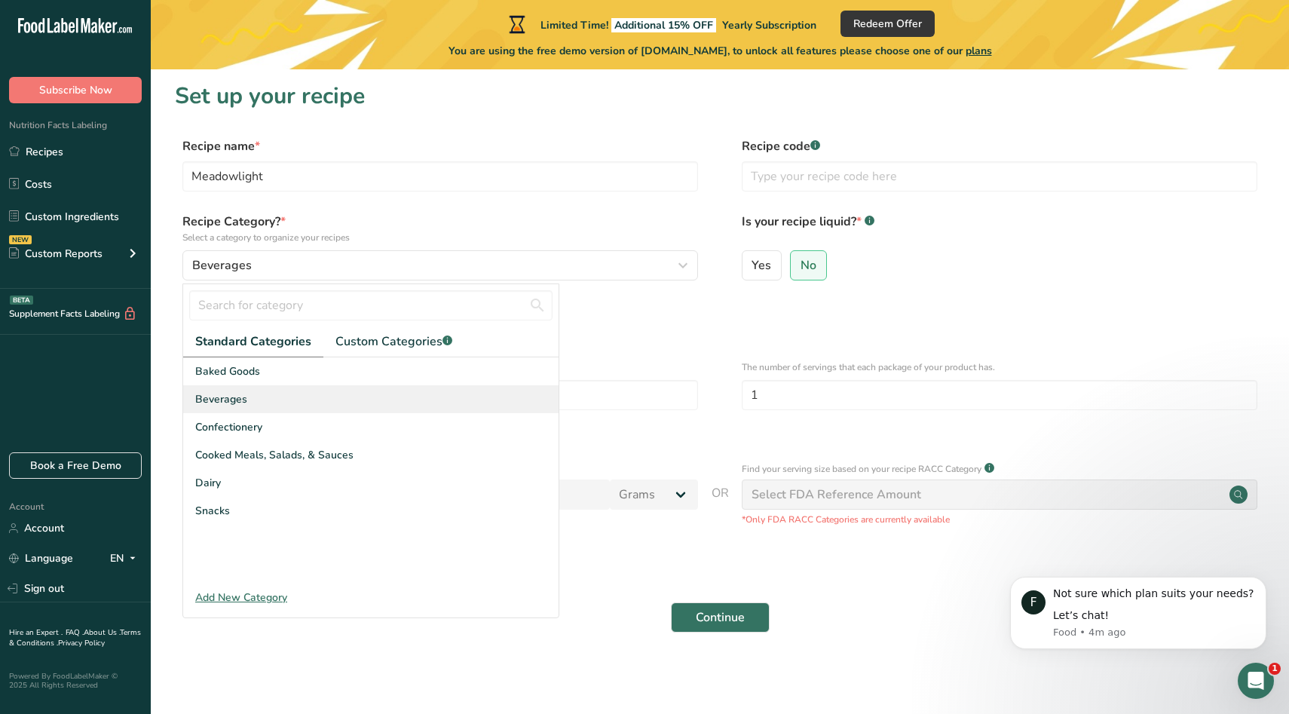
click at [428, 390] on div "Beverages" at bounding box center [370, 399] width 375 height 28
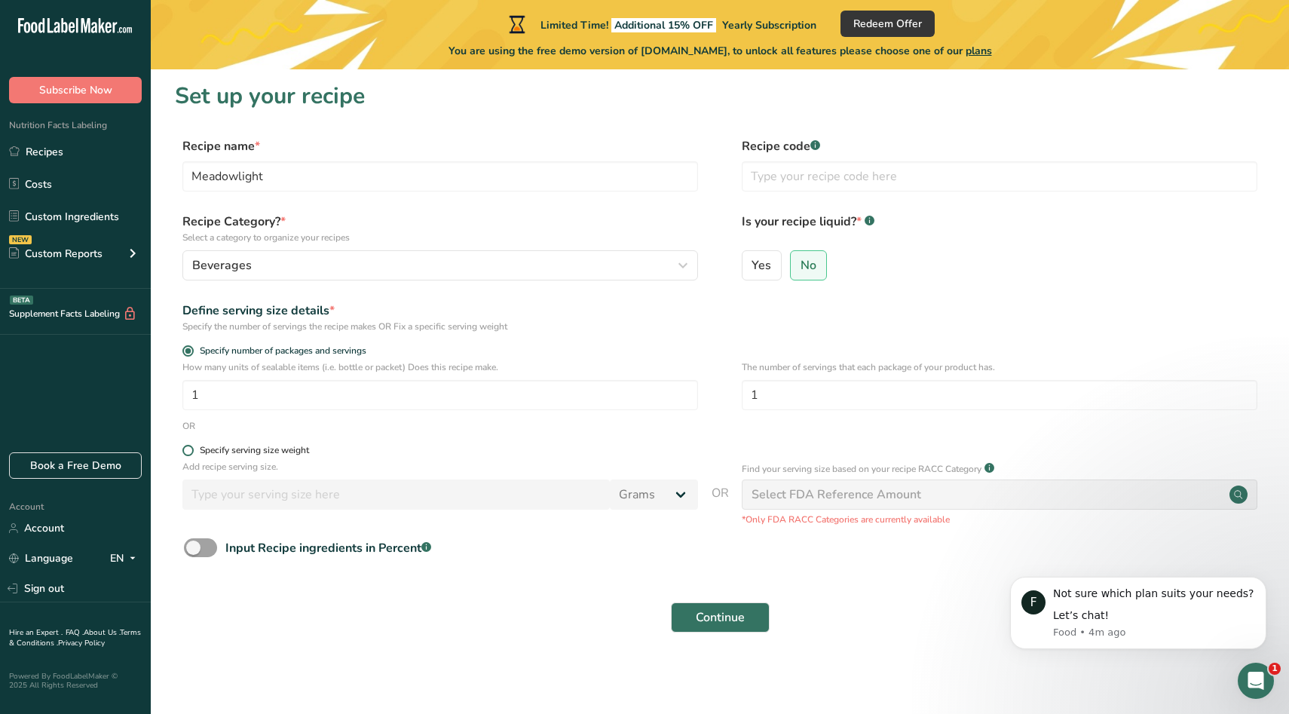
click at [197, 451] on span "Specify serving size weight" at bounding box center [251, 450] width 115 height 11
click at [192, 451] on input "Specify serving size weight" at bounding box center [187, 451] width 10 height 10
radio input "true"
radio input "false"
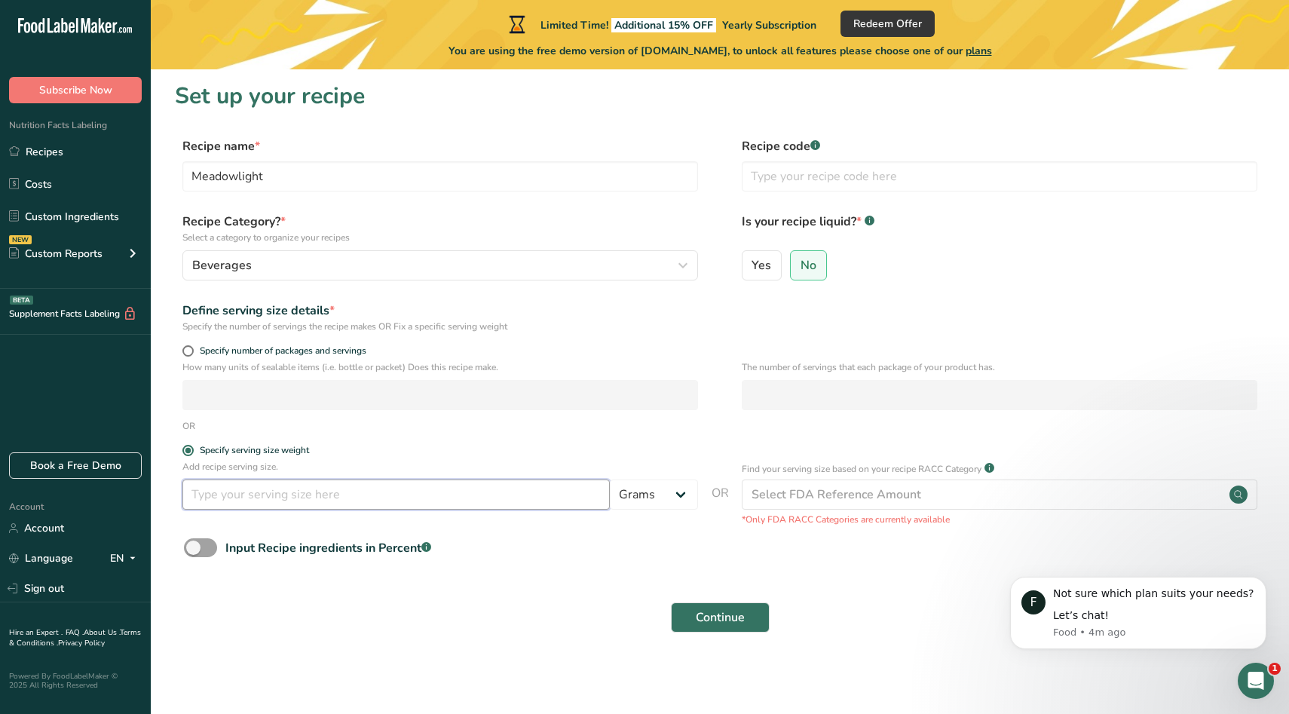
click at [226, 486] on input "number" at bounding box center [395, 494] width 427 height 30
type input "100"
click at [721, 614] on span "Continue" at bounding box center [720, 617] width 49 height 18
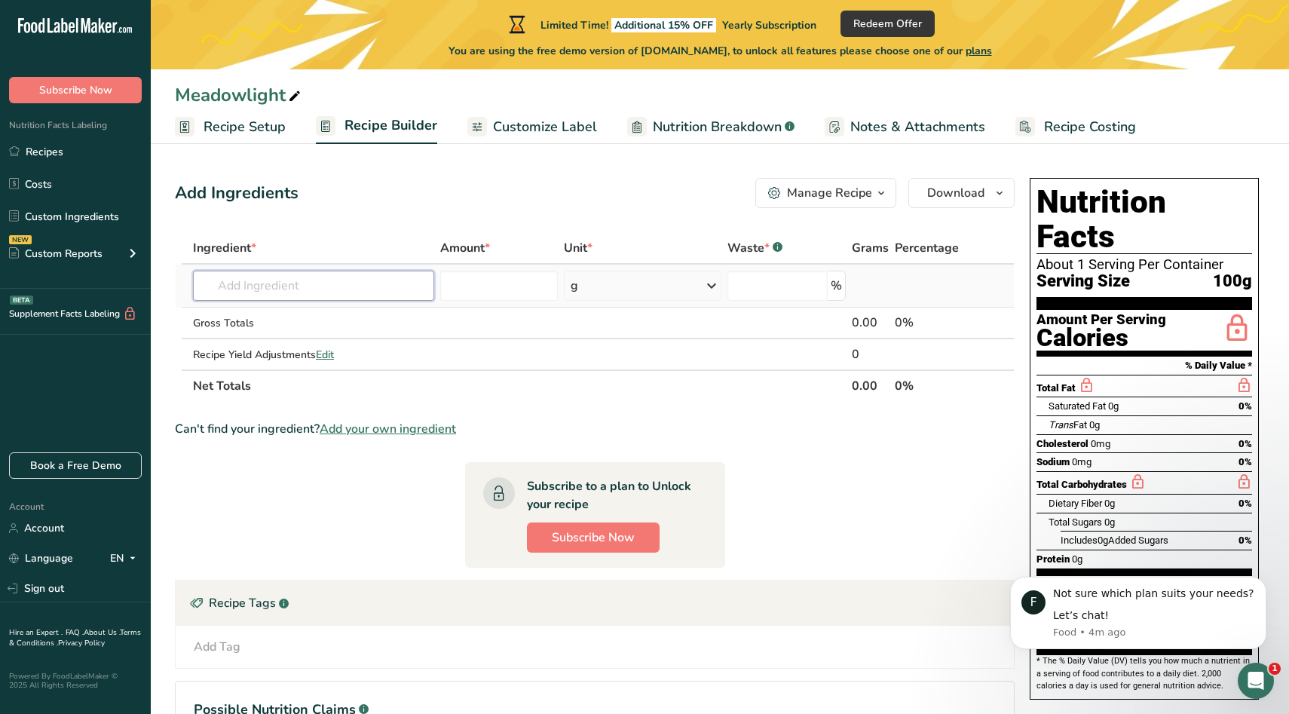
click at [350, 288] on input "text" at bounding box center [313, 286] width 240 height 30
type input "lemon balm"
click at [446, 294] on input "number" at bounding box center [499, 286] width 118 height 30
type input "25"
click at [515, 372] on th "Net Totals" at bounding box center [519, 385] width 659 height 32
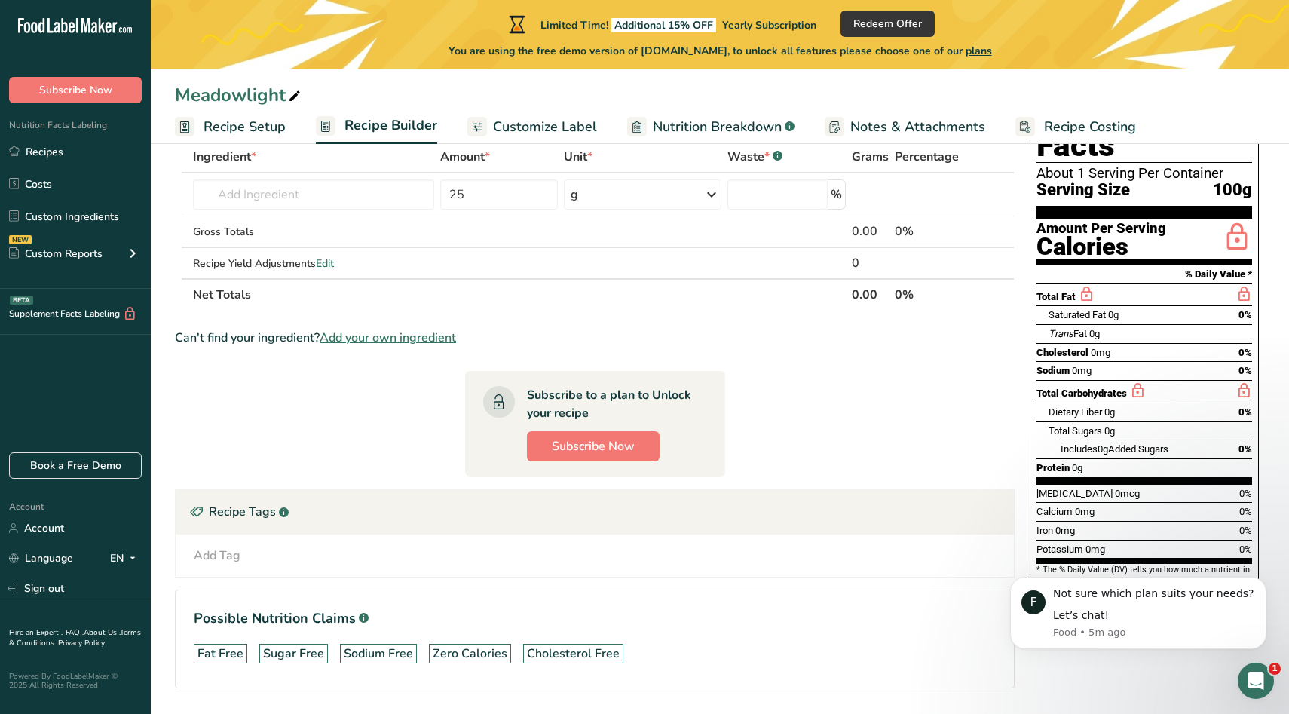
scroll to position [73, 0]
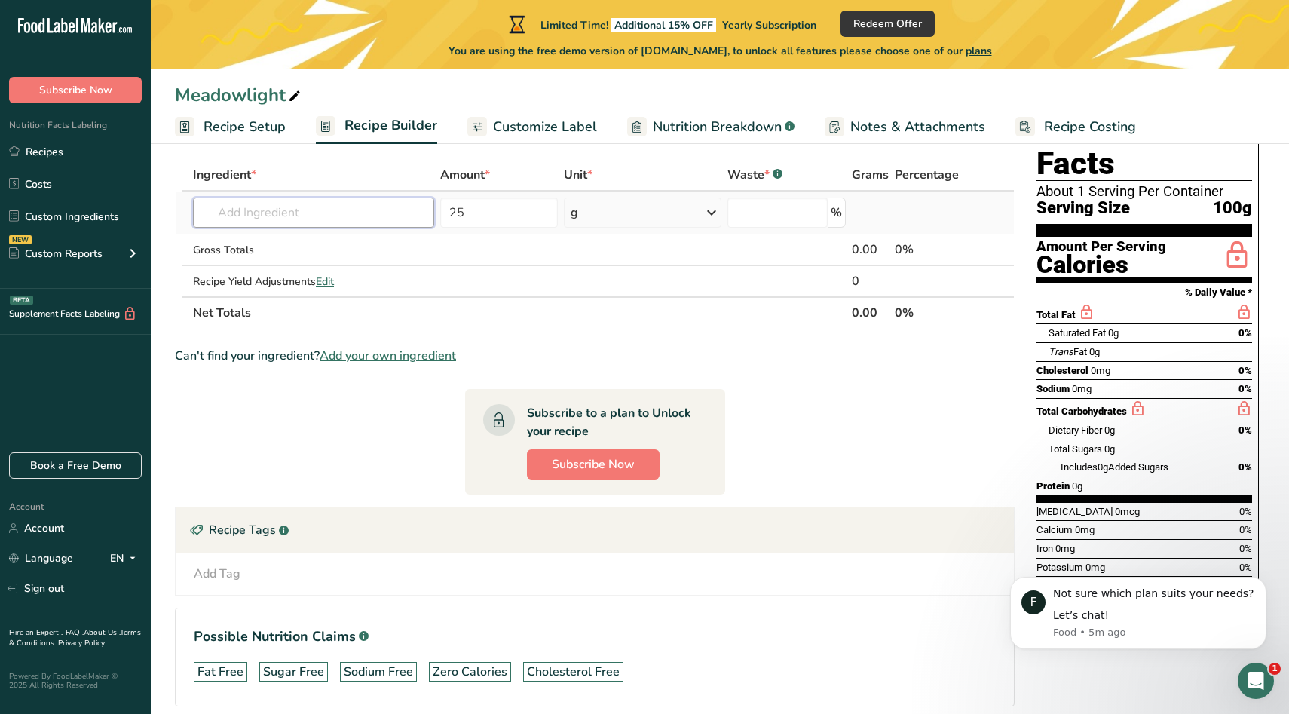
click at [357, 222] on input "text" at bounding box center [313, 213] width 240 height 30
type input "lavender"
click at [312, 274] on div "Lavender Flower" at bounding box center [301, 268] width 192 height 16
type input "Lavender Flower"
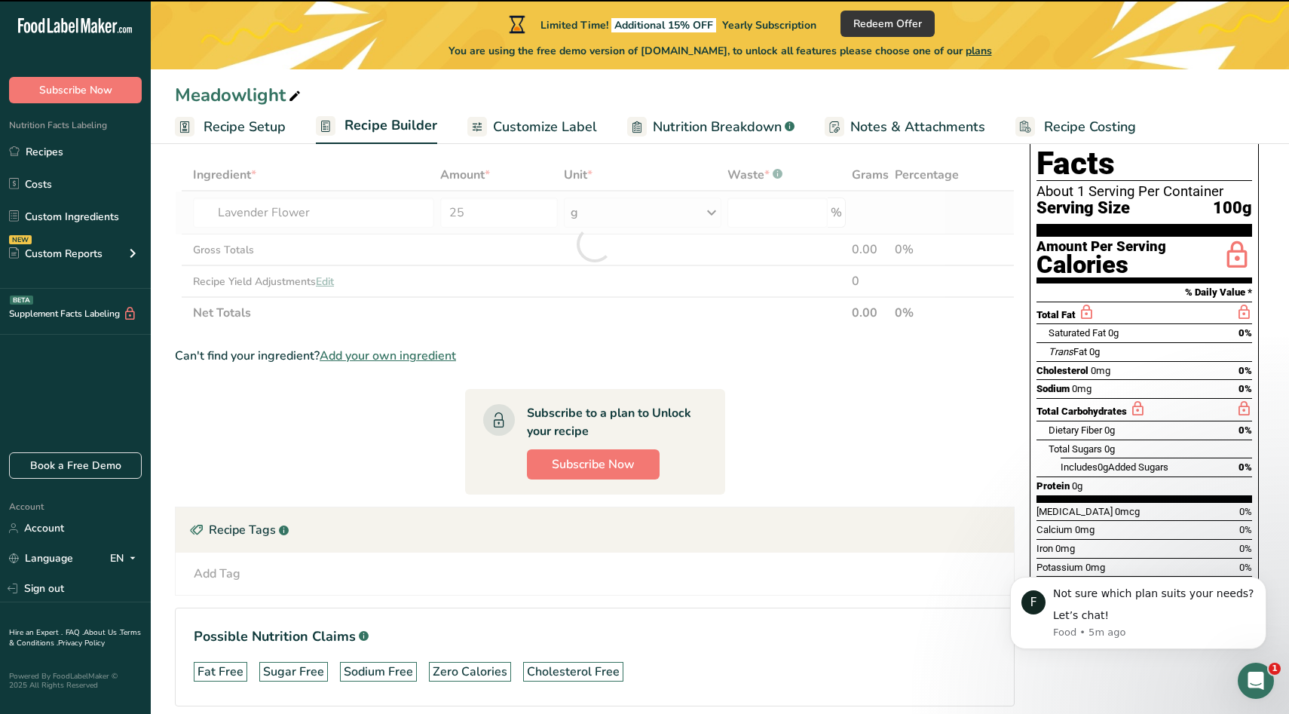
type input "0"
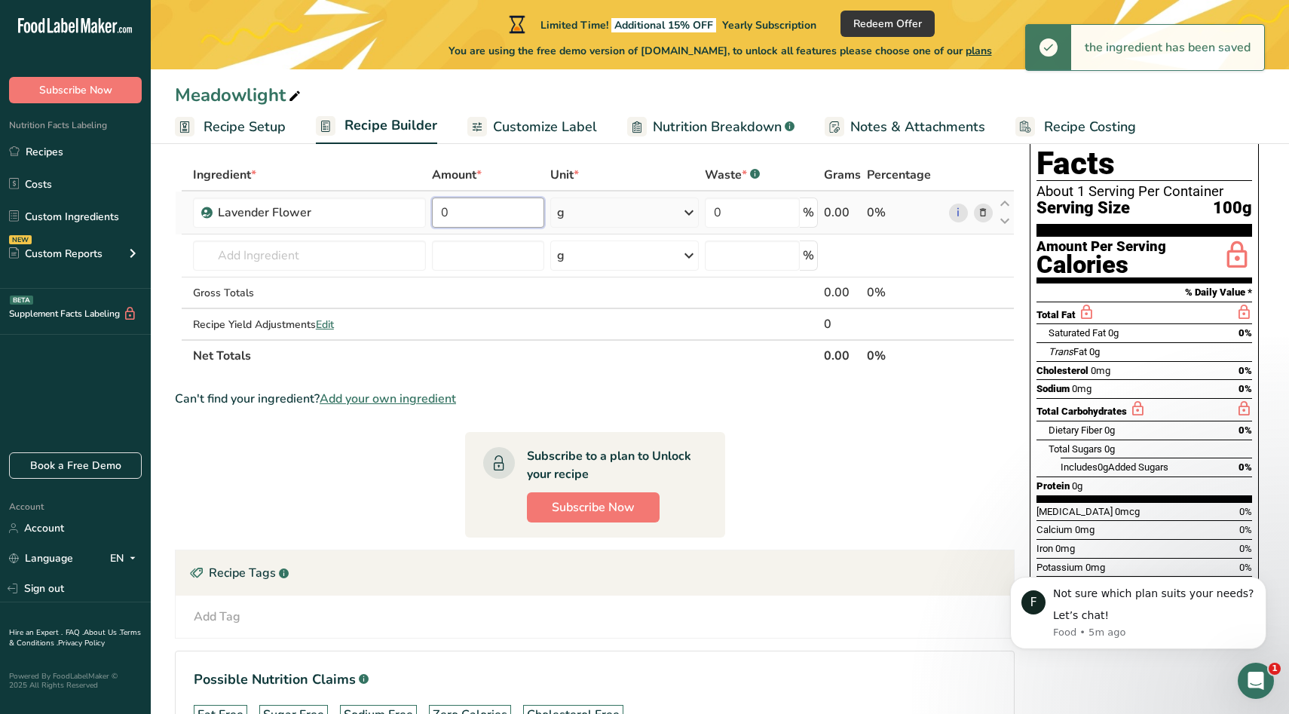
click at [442, 216] on input "0" at bounding box center [488, 213] width 112 height 30
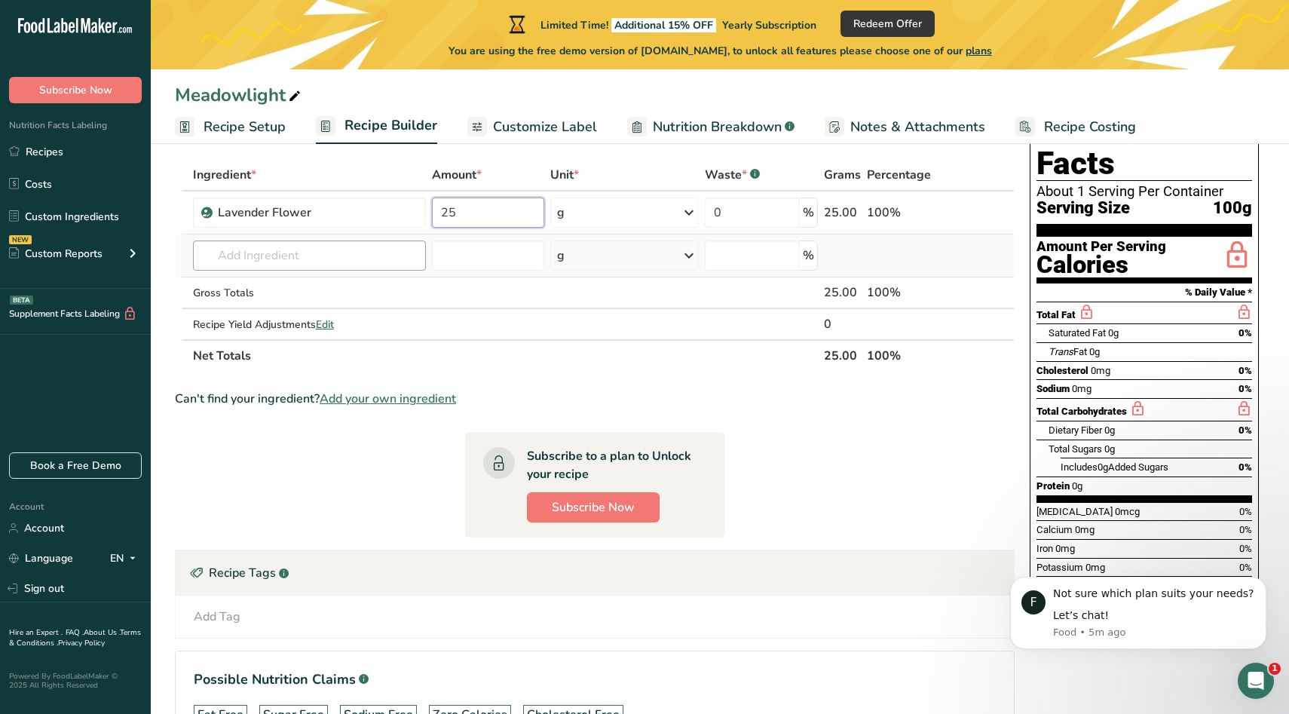
type input "25"
click at [347, 251] on div "Ingredient * Amount * Unit * Waste * .a-a{fill:#347362;}.b-a{fill:#fff;} Grams …" at bounding box center [595, 265] width 840 height 213
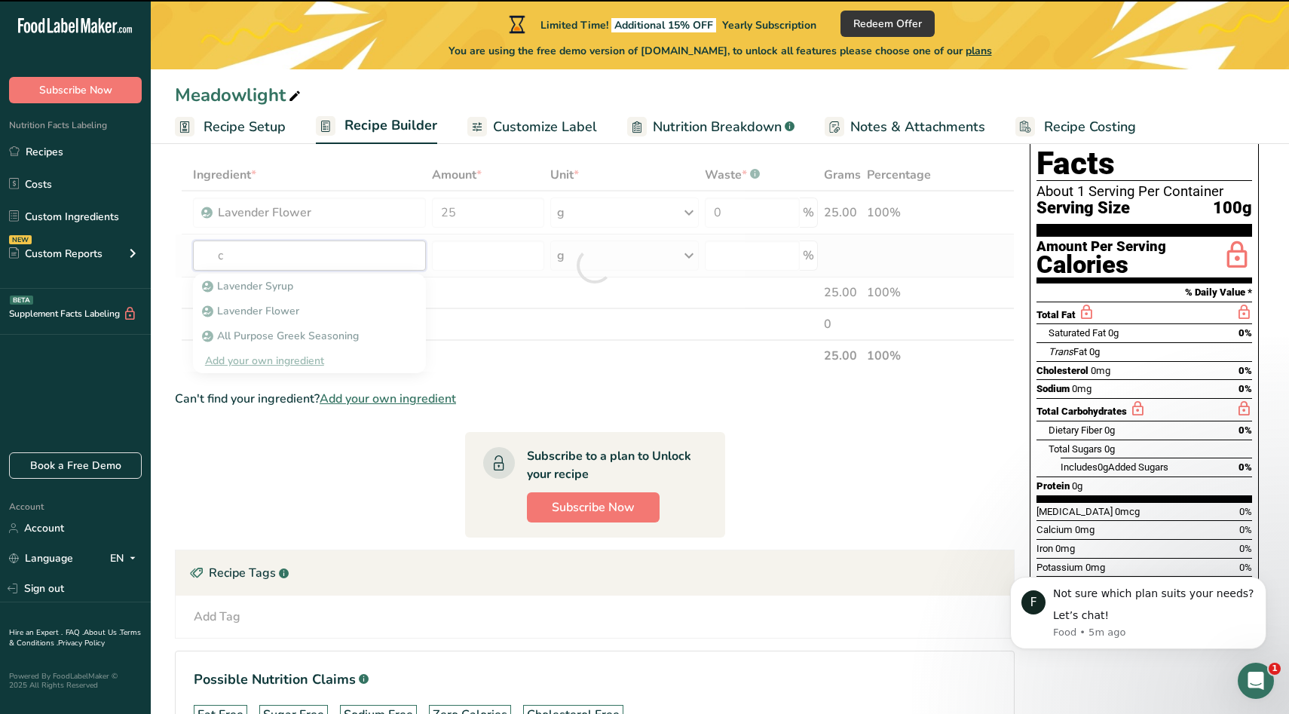
type input "ch"
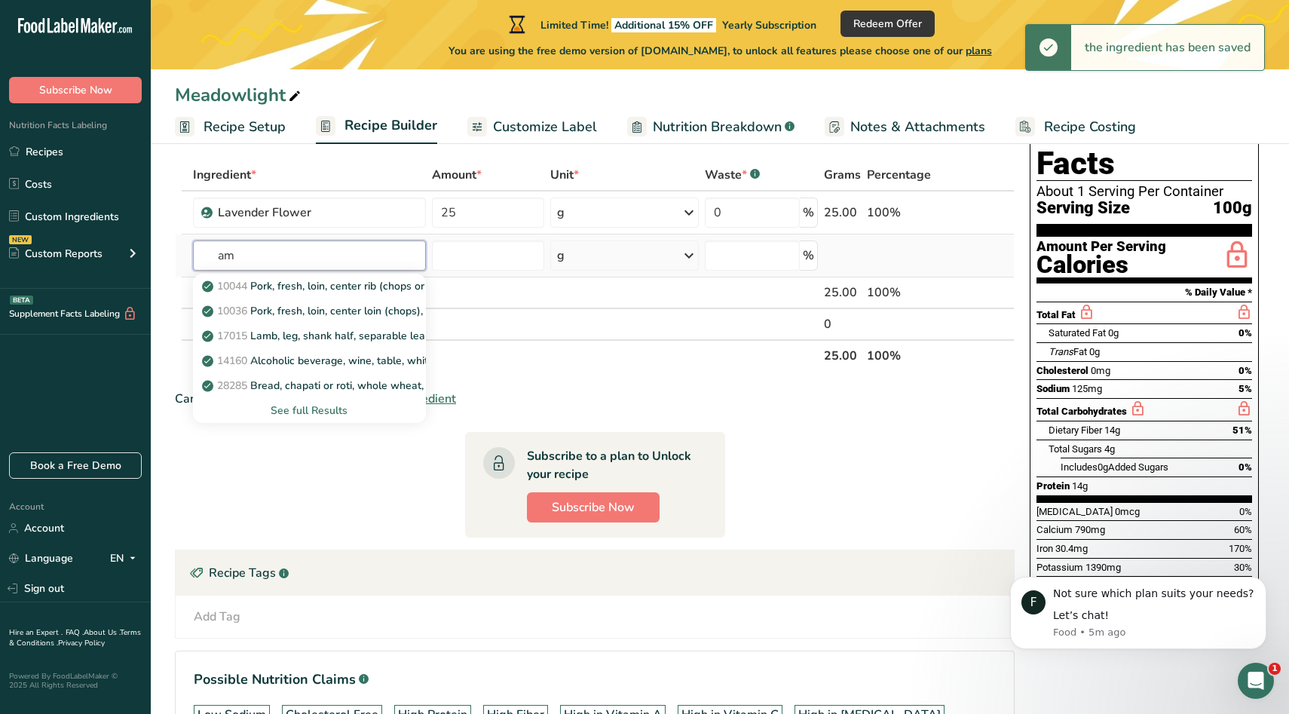
type input "a"
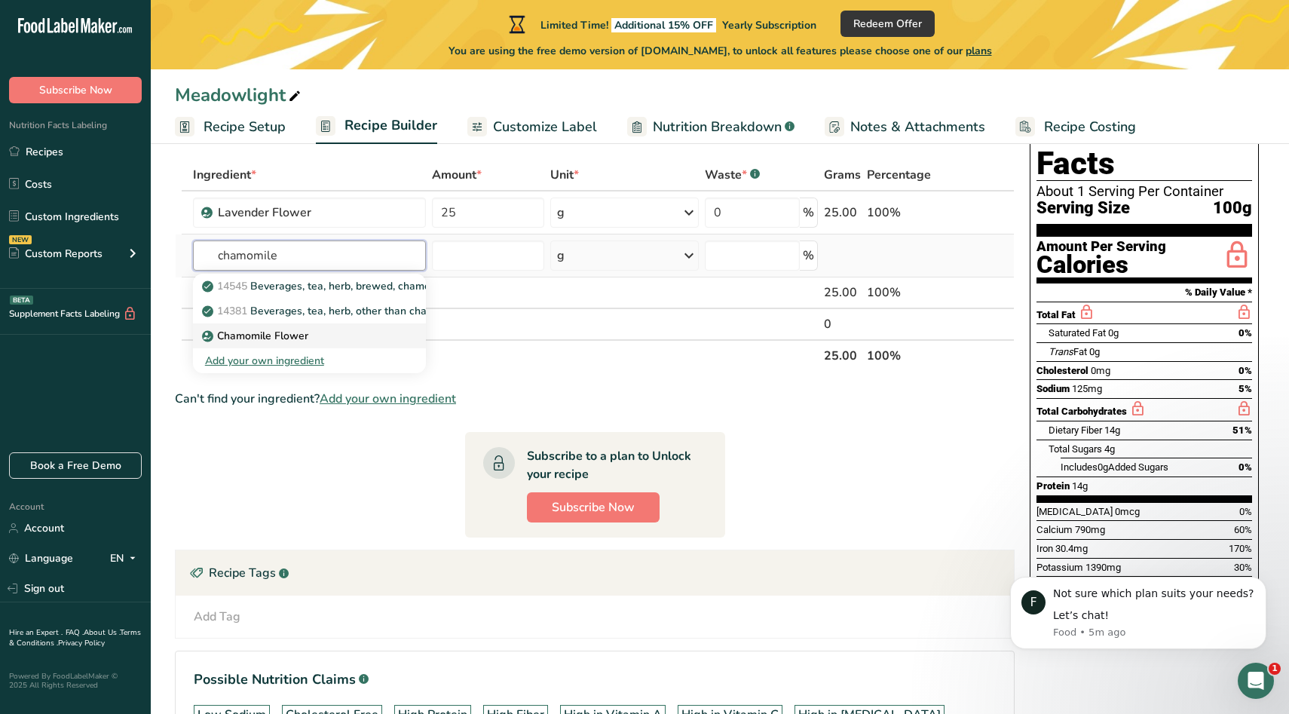
type input "chamomile"
click at [305, 327] on link "Chamomile Flower" at bounding box center [309, 335] width 233 height 25
type input "Chamomile Flower"
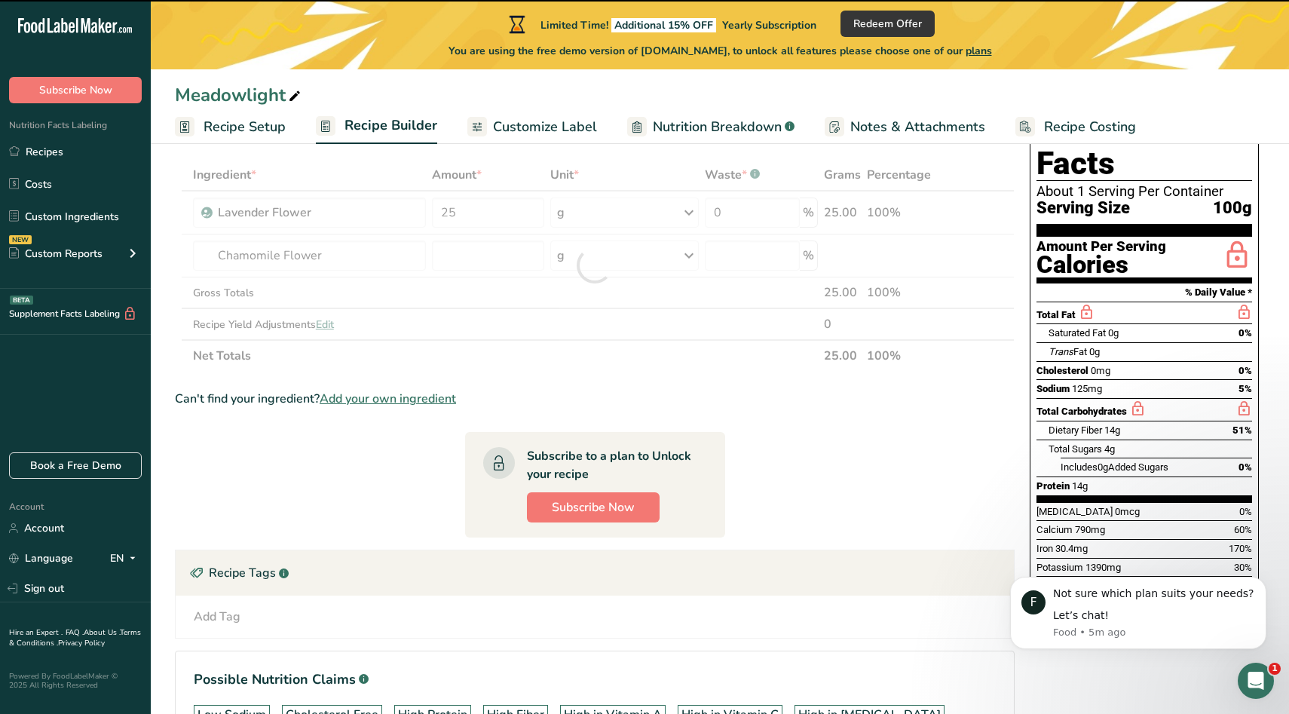
type input "0"
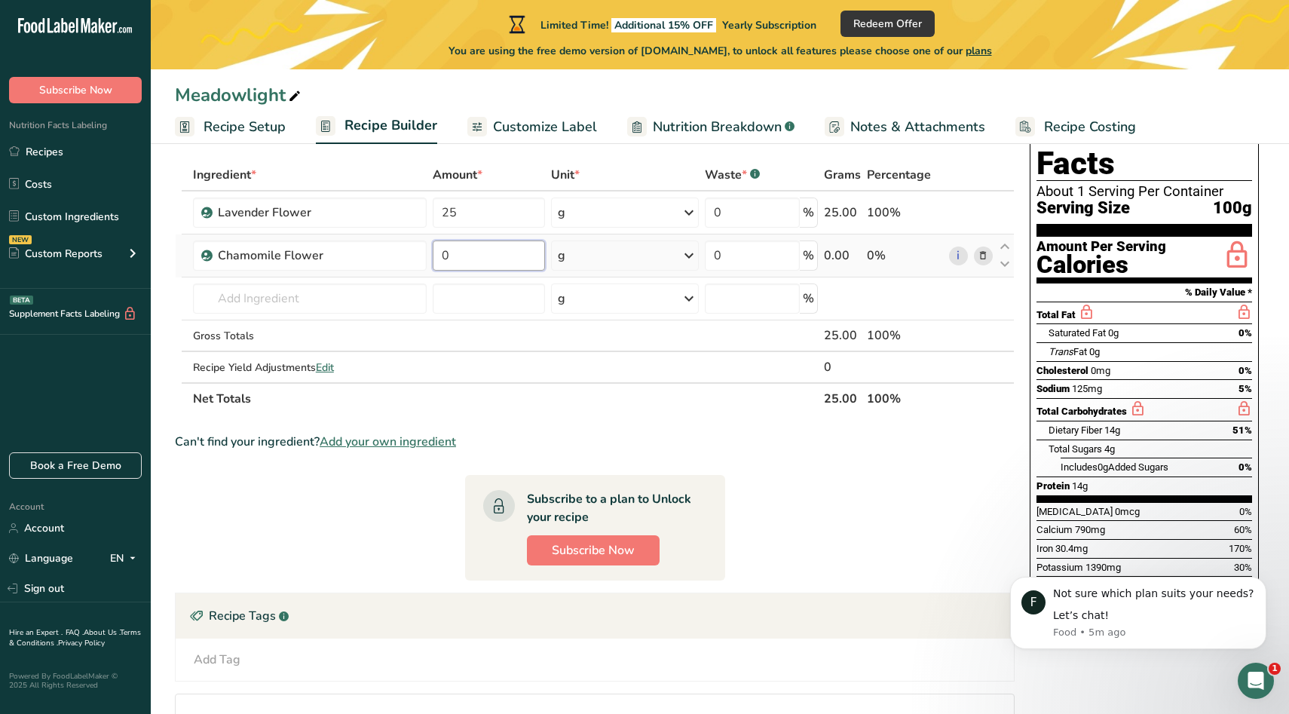
click at [494, 249] on input "0" at bounding box center [489, 255] width 112 height 30
type input "25"
click at [513, 290] on div "Ingredient * Amount * Unit * Waste * .a-a{fill:#347362;}.b-a{fill:#fff;} Grams …" at bounding box center [595, 287] width 840 height 256
click at [358, 292] on input "text" at bounding box center [310, 298] width 234 height 30
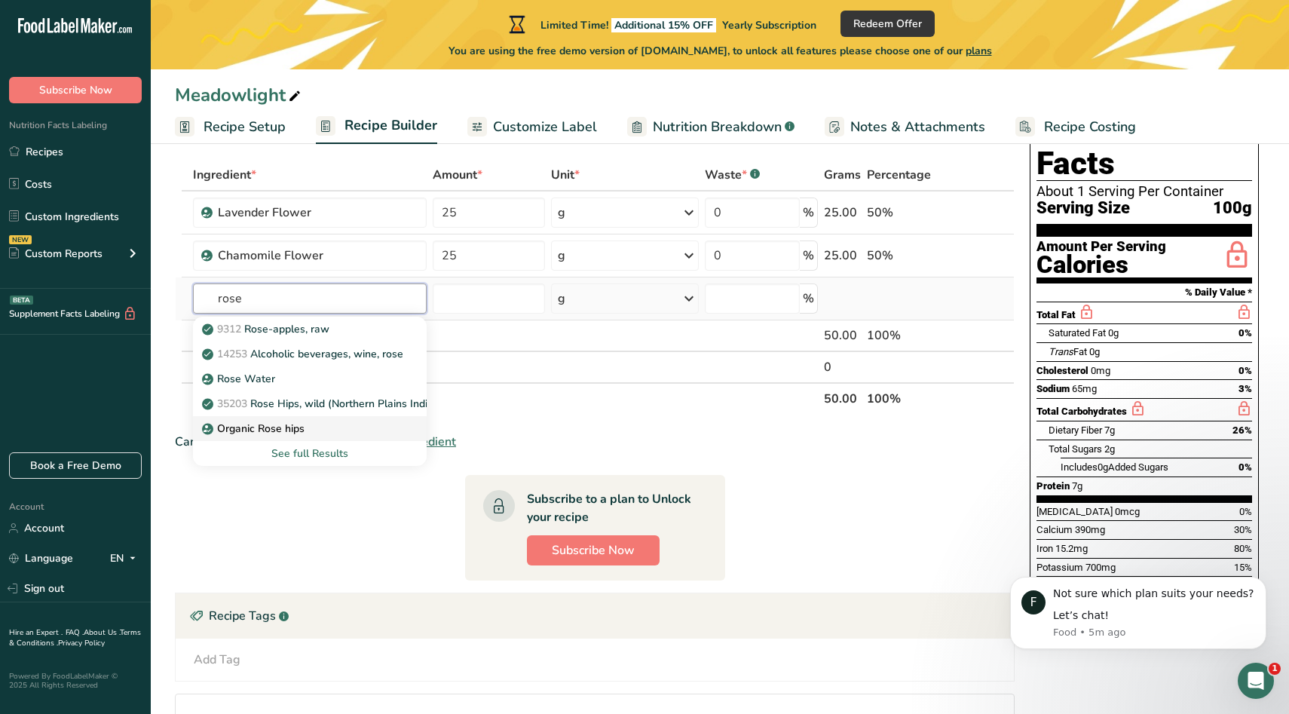
type input "rose"
click at [317, 427] on div "Organic Rose hips" at bounding box center [297, 429] width 185 height 16
type input "Organic Rose hips"
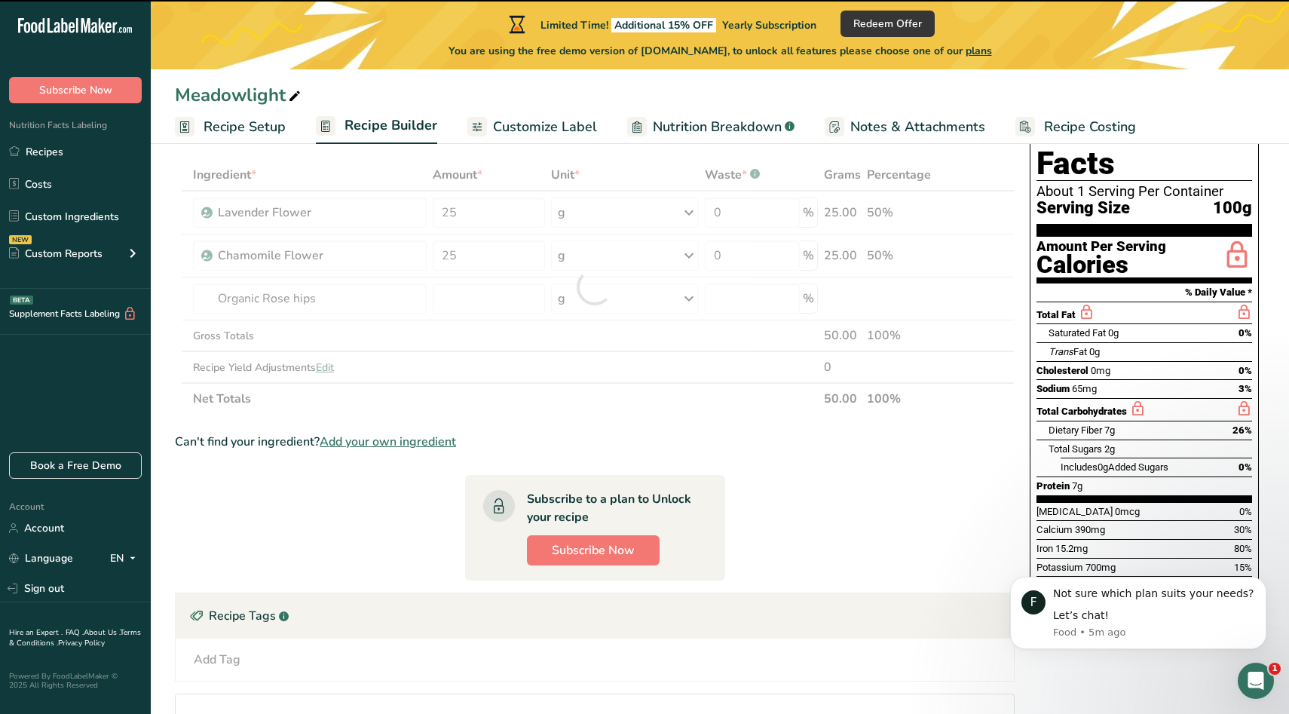
type input "0"
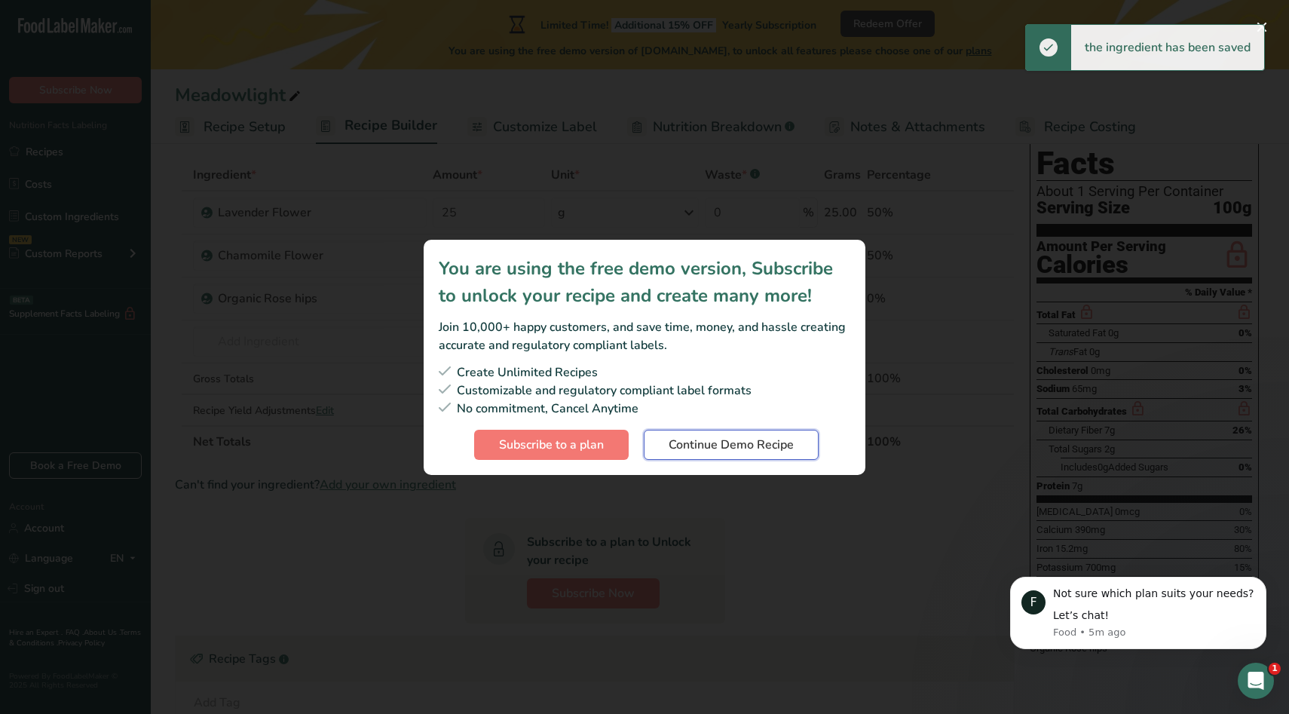
click at [688, 442] on span "Continue Demo Recipe" at bounding box center [731, 445] width 125 height 18
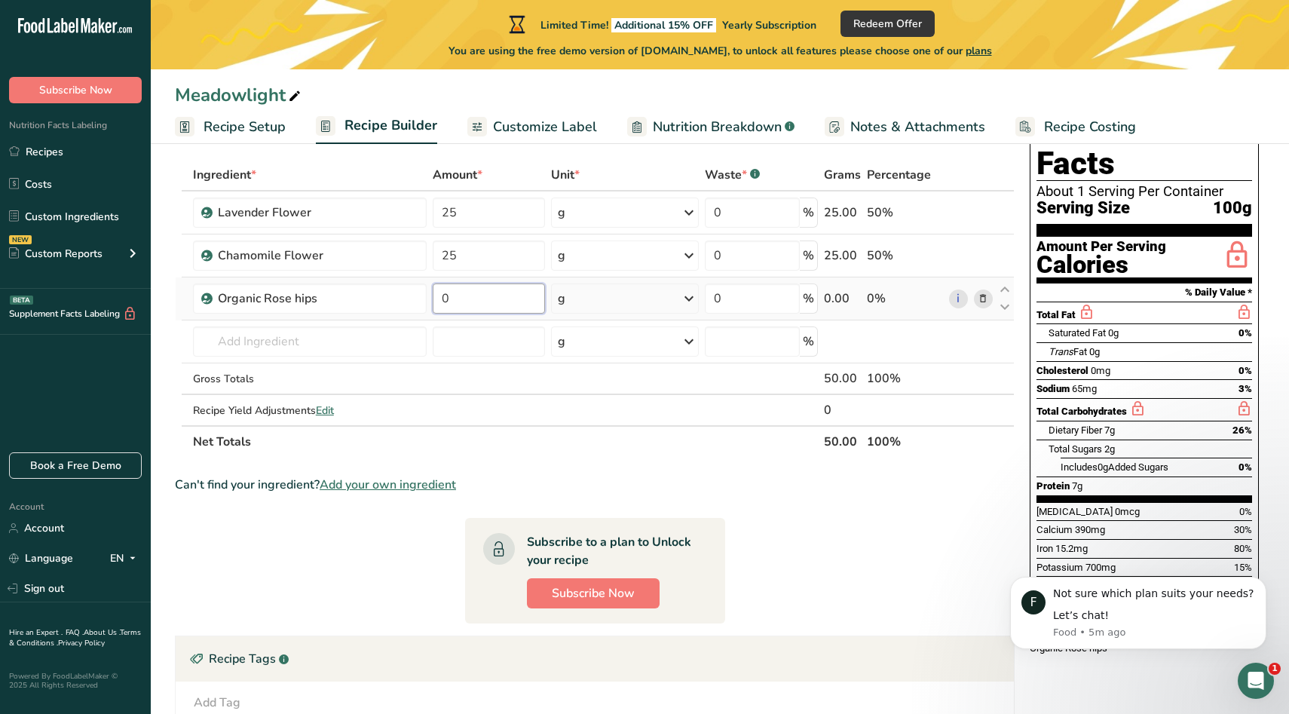
click at [493, 306] on input "0" at bounding box center [489, 298] width 112 height 30
type input "25"
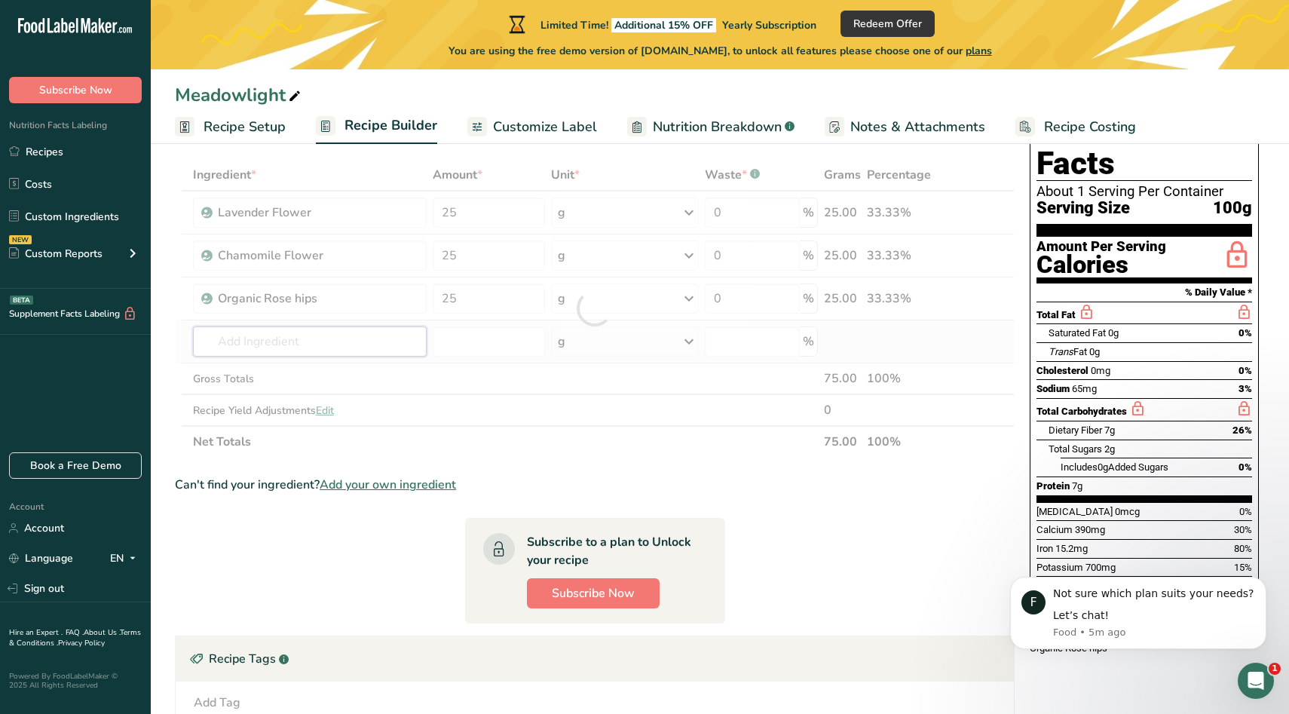
click at [309, 333] on div "Ingredient * Amount * Unit * Waste * .a-a{fill:#347362;}.b-a{fill:#fff;} Grams …" at bounding box center [595, 308] width 840 height 299
